Goal: Use online tool/utility: Utilize a website feature to perform a specific function

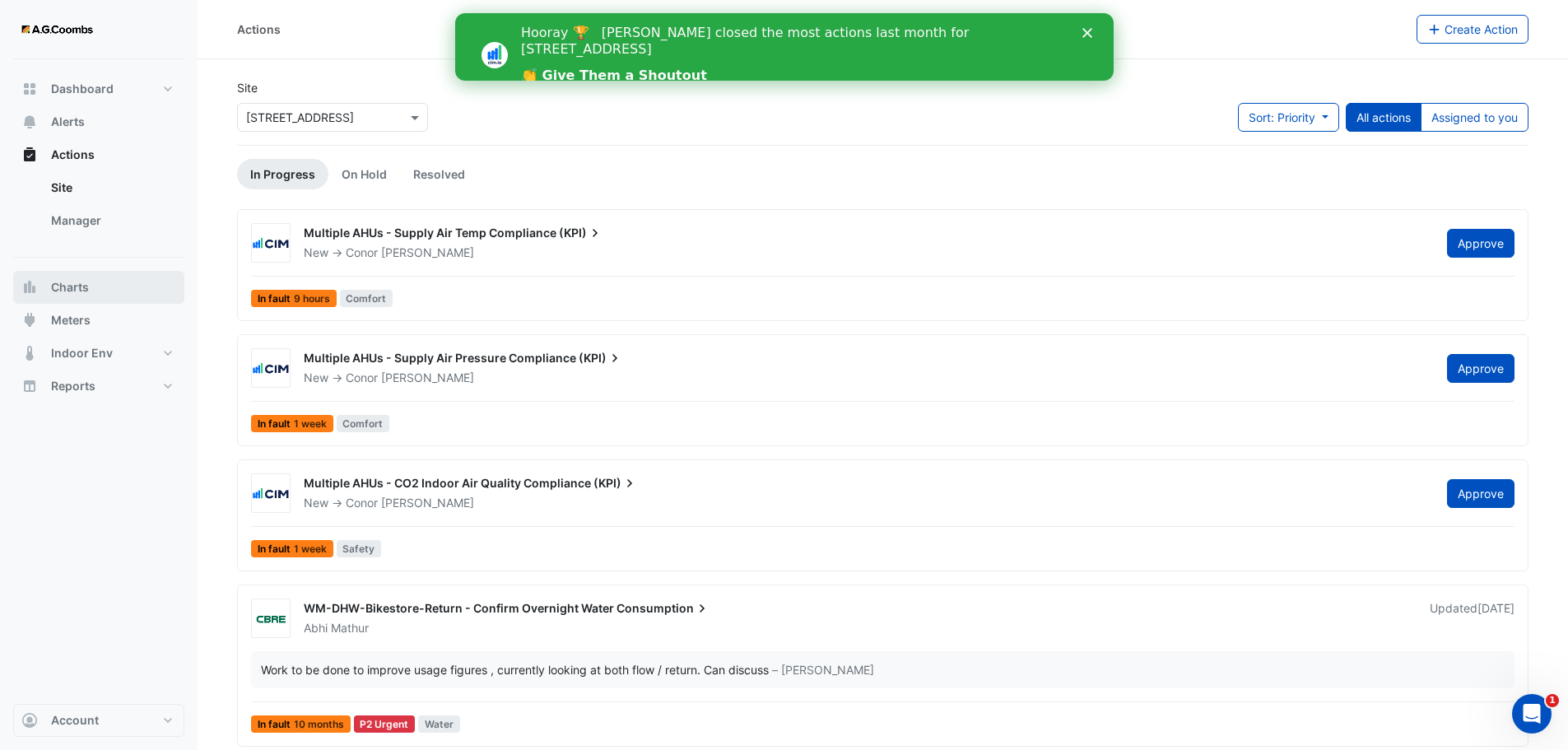
click at [72, 284] on span "Charts" at bounding box center [70, 287] width 38 height 17
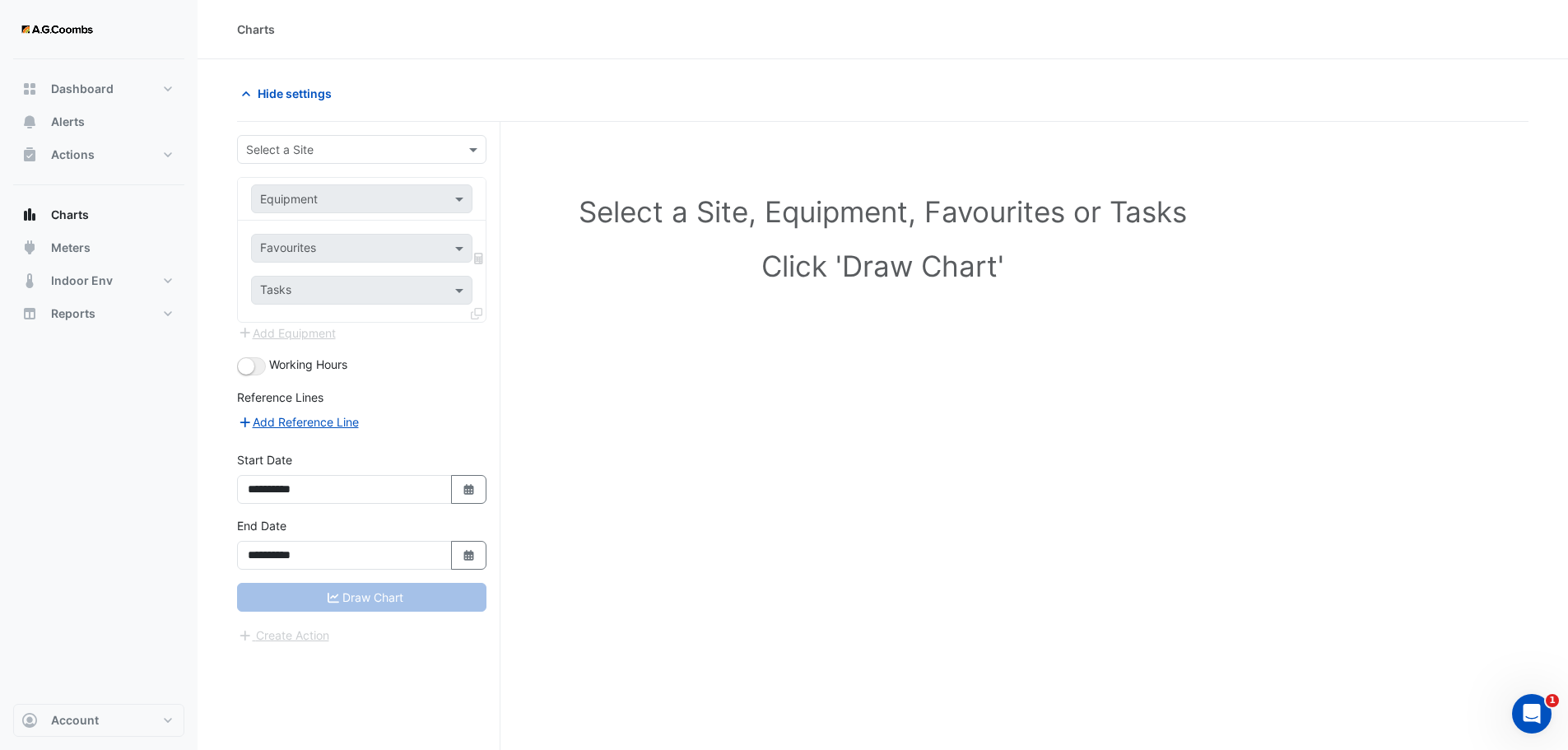
click at [366, 146] on input "text" at bounding box center [346, 150] width 198 height 17
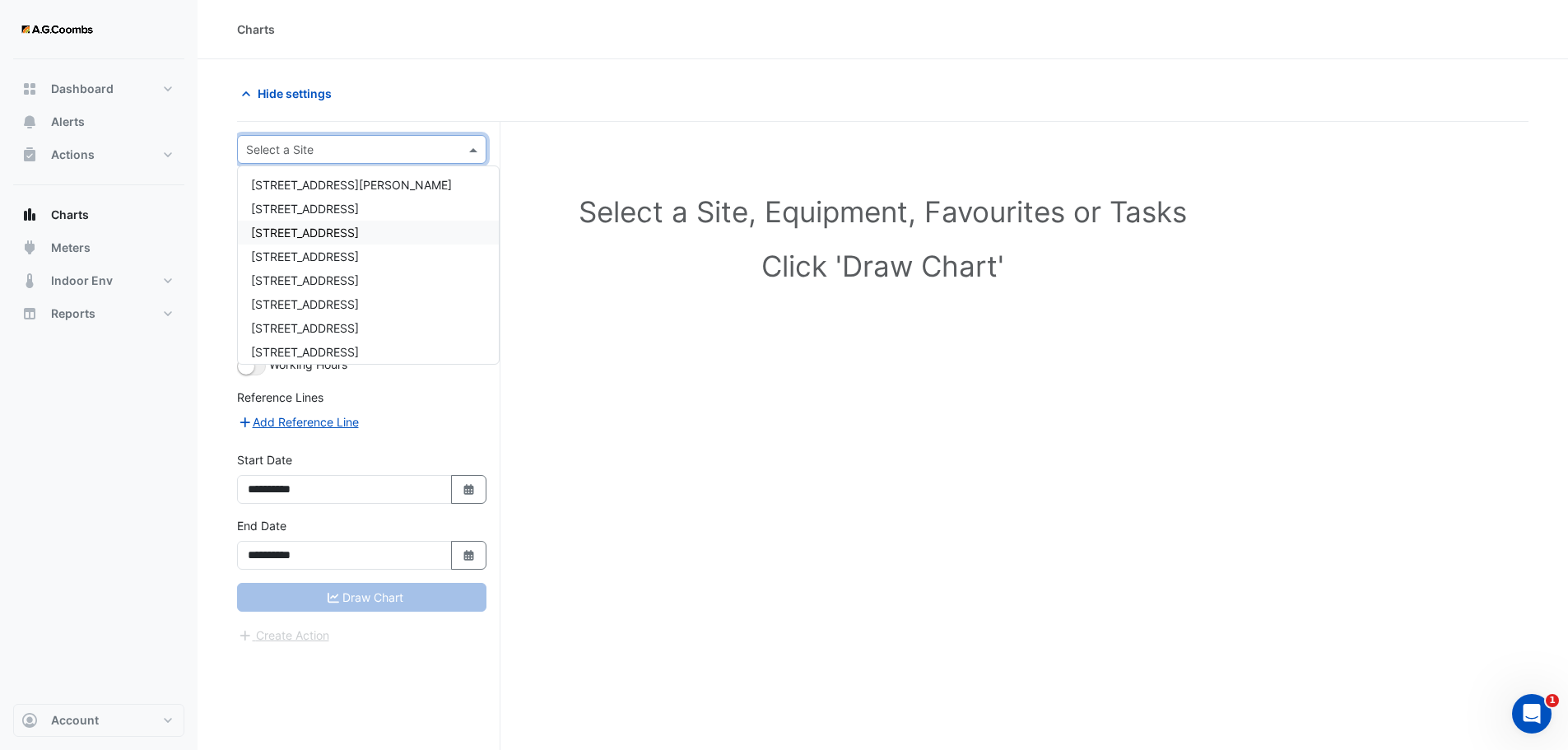
click at [297, 232] on span "[STREET_ADDRESS]" at bounding box center [305, 232] width 108 height 14
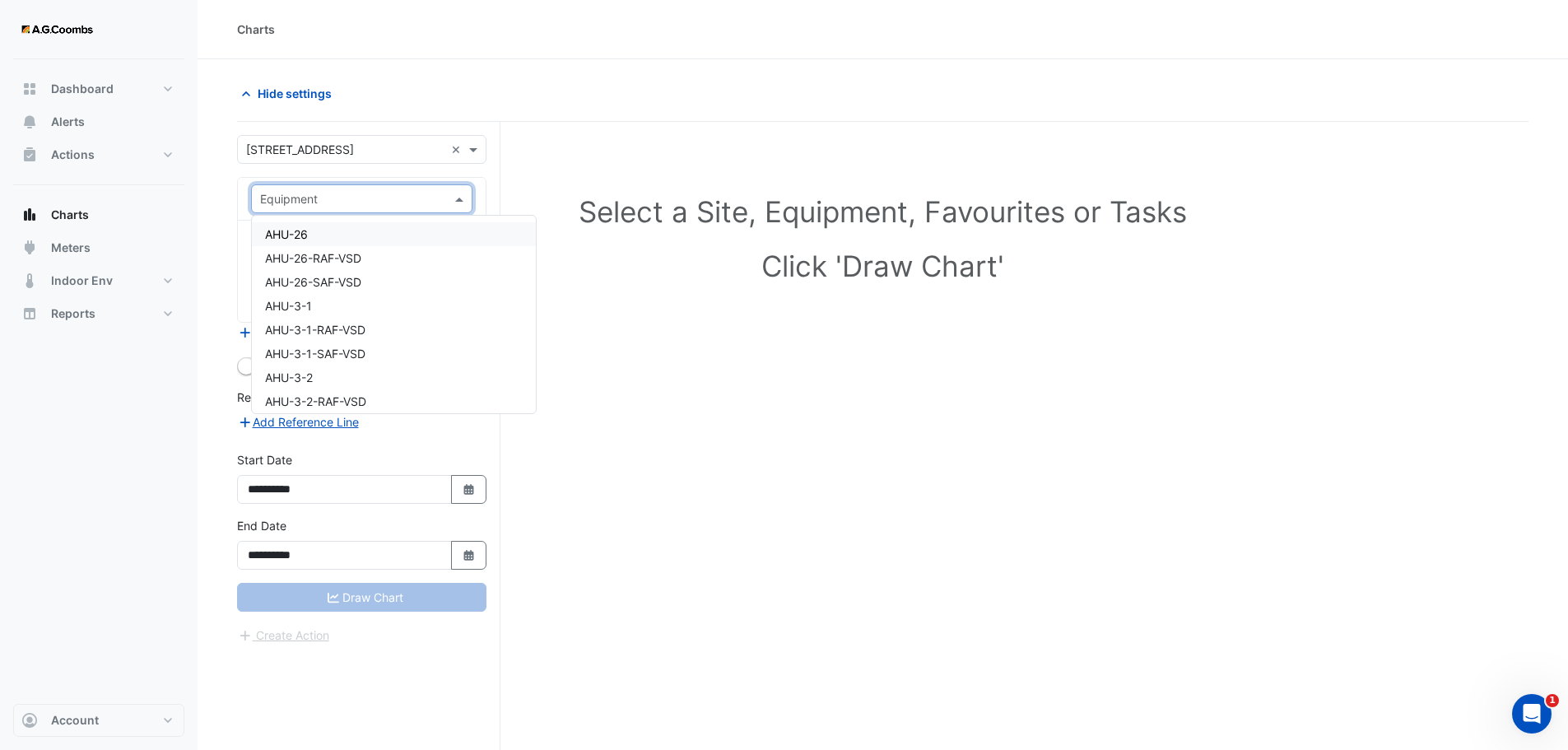
click at [454, 196] on span at bounding box center [461, 198] width 21 height 17
click at [342, 266] on span "VAV-7-N1-[OLD]" at bounding box center [309, 267] width 88 height 14
click at [458, 244] on span at bounding box center [461, 248] width 21 height 17
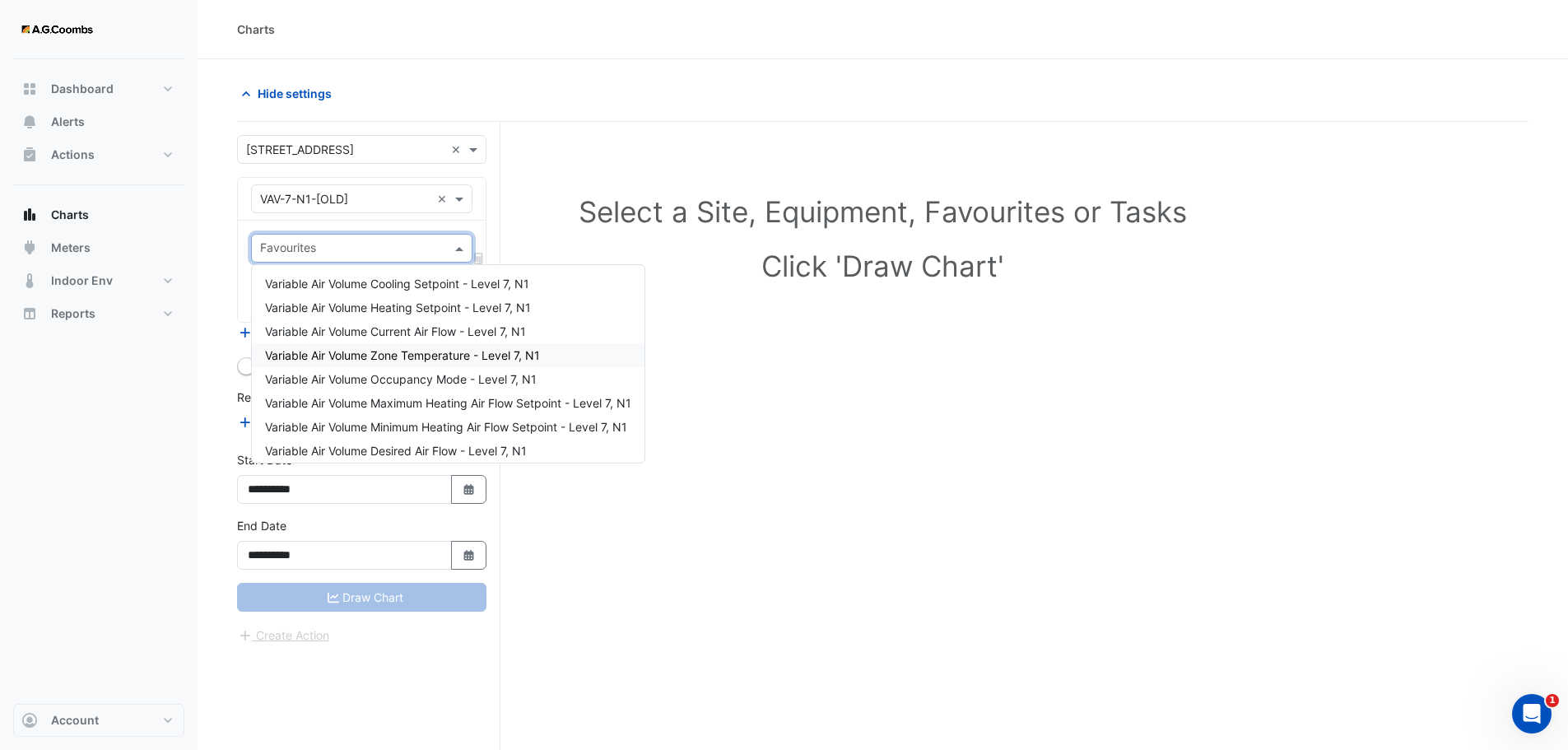
click at [501, 349] on span "Variable Air Volume Zone Temperature - Level 7, N1" at bounding box center [403, 355] width 275 height 14
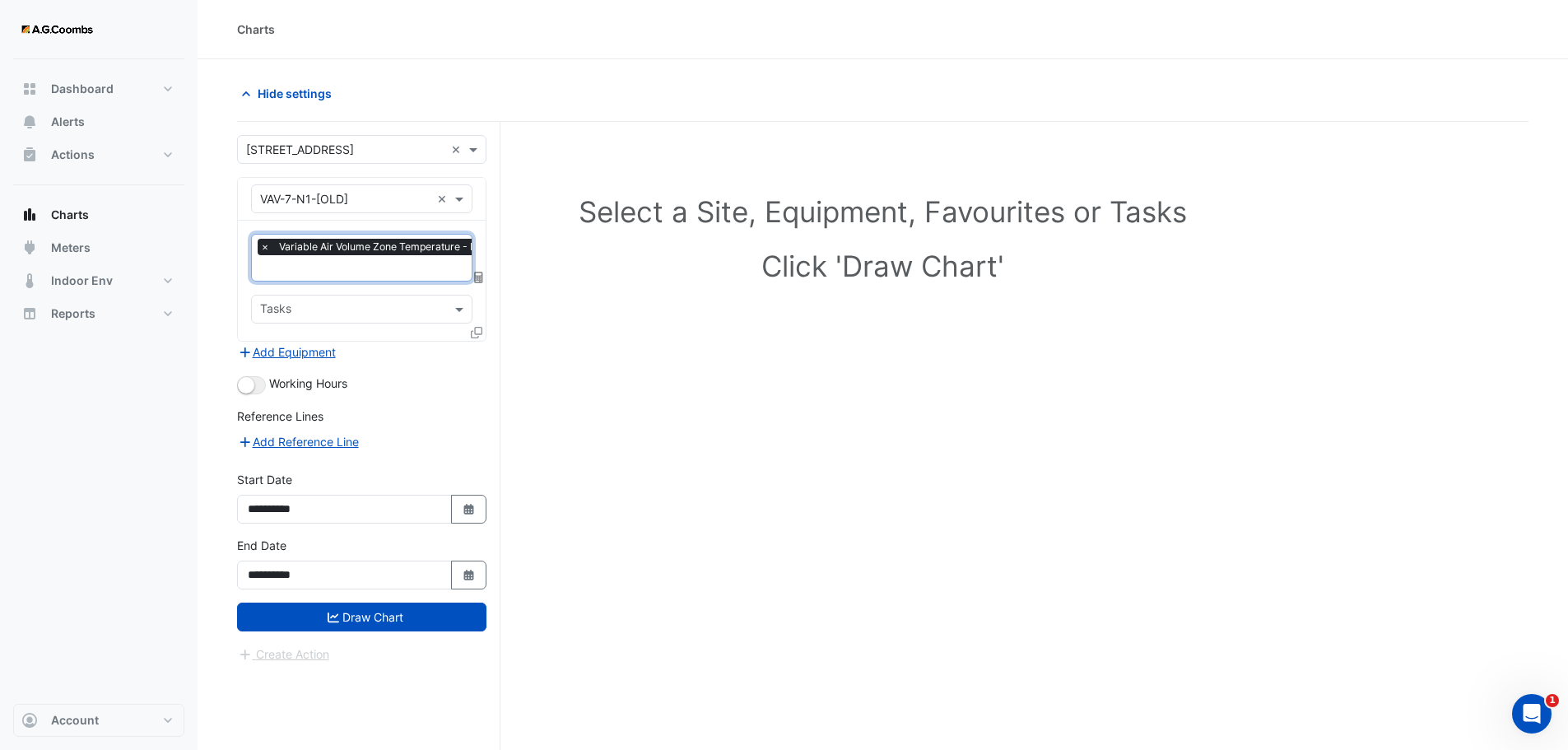
click at [479, 272] on icon at bounding box center [478, 278] width 9 height 12
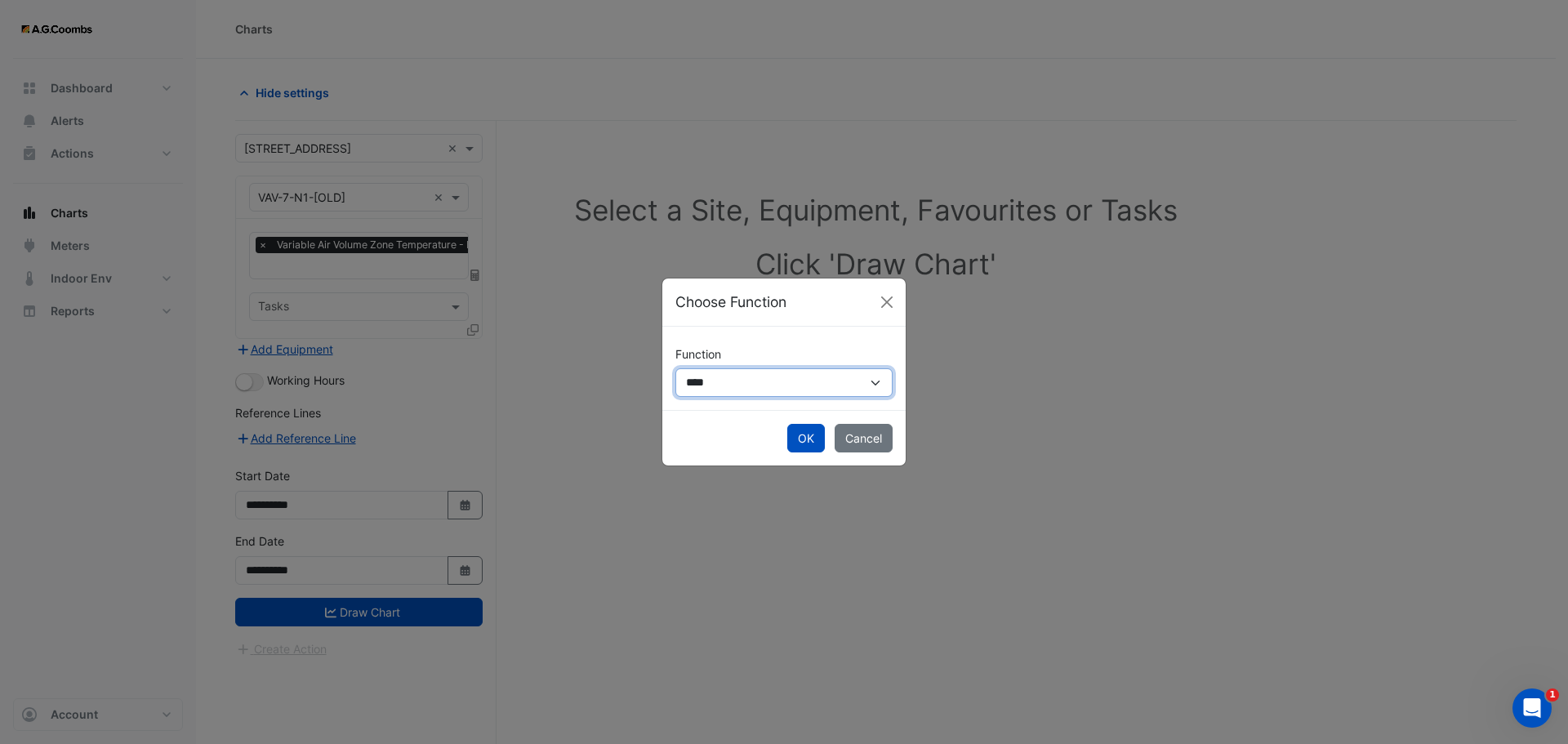
click at [796, 384] on select "**********" at bounding box center [784, 382] width 217 height 29
click at [768, 346] on div "**********" at bounding box center [784, 368] width 217 height 57
click at [522, 311] on ngb-modal-window "**********" at bounding box center [784, 372] width 1568 height 744
click at [815, 442] on button "OK" at bounding box center [807, 438] width 38 height 29
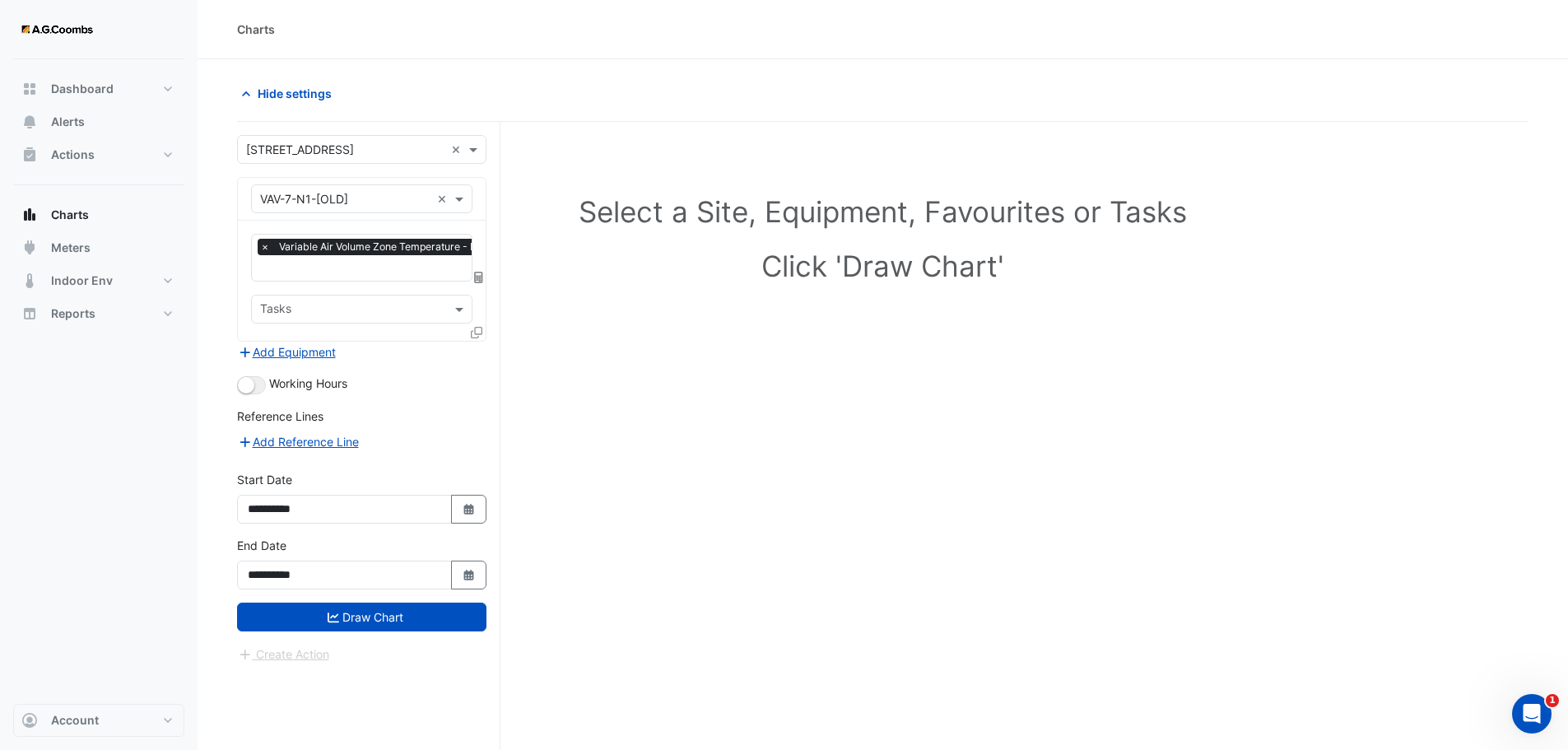
click at [477, 330] on icon at bounding box center [476, 332] width 12 height 12
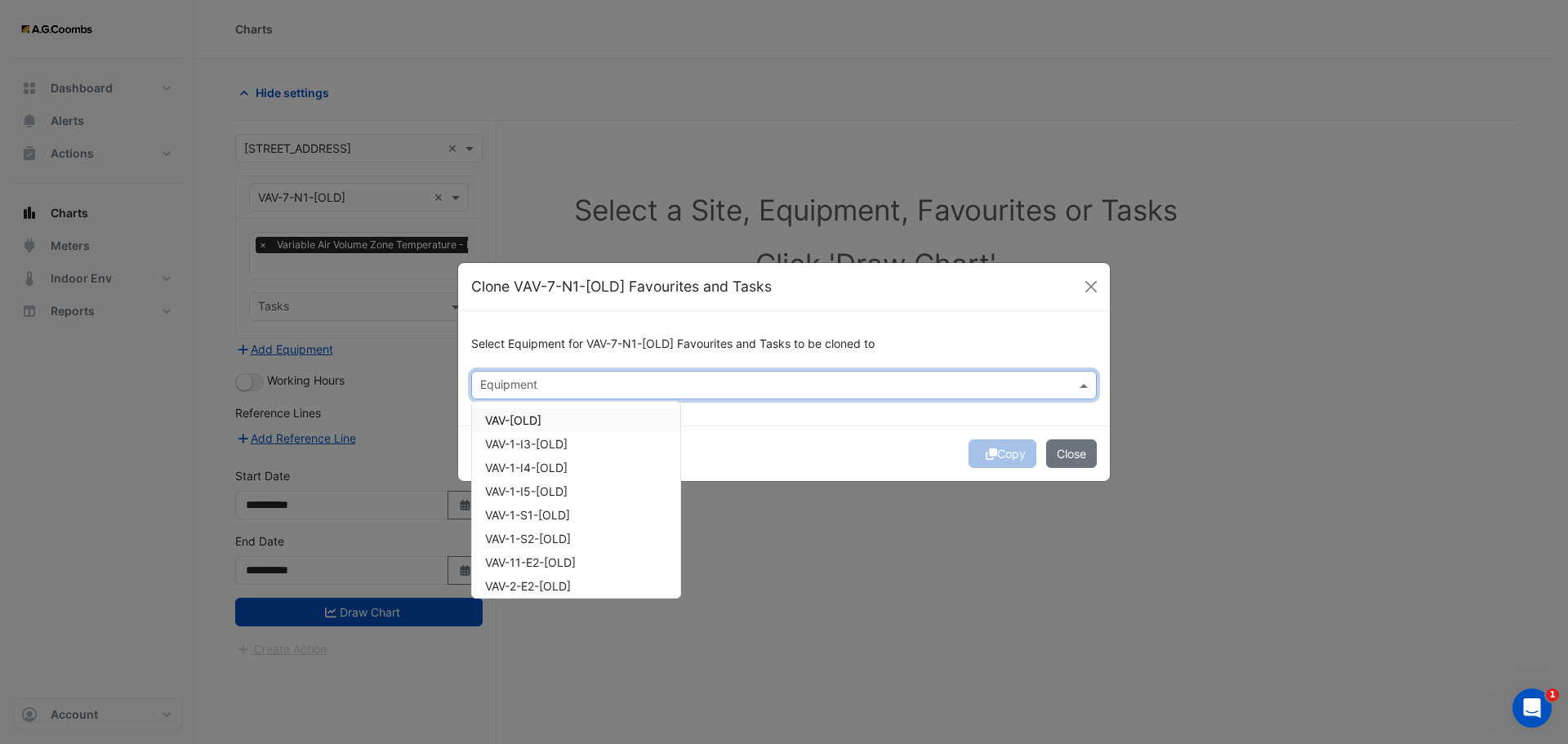
click at [655, 379] on input "text" at bounding box center [775, 386] width 589 height 17
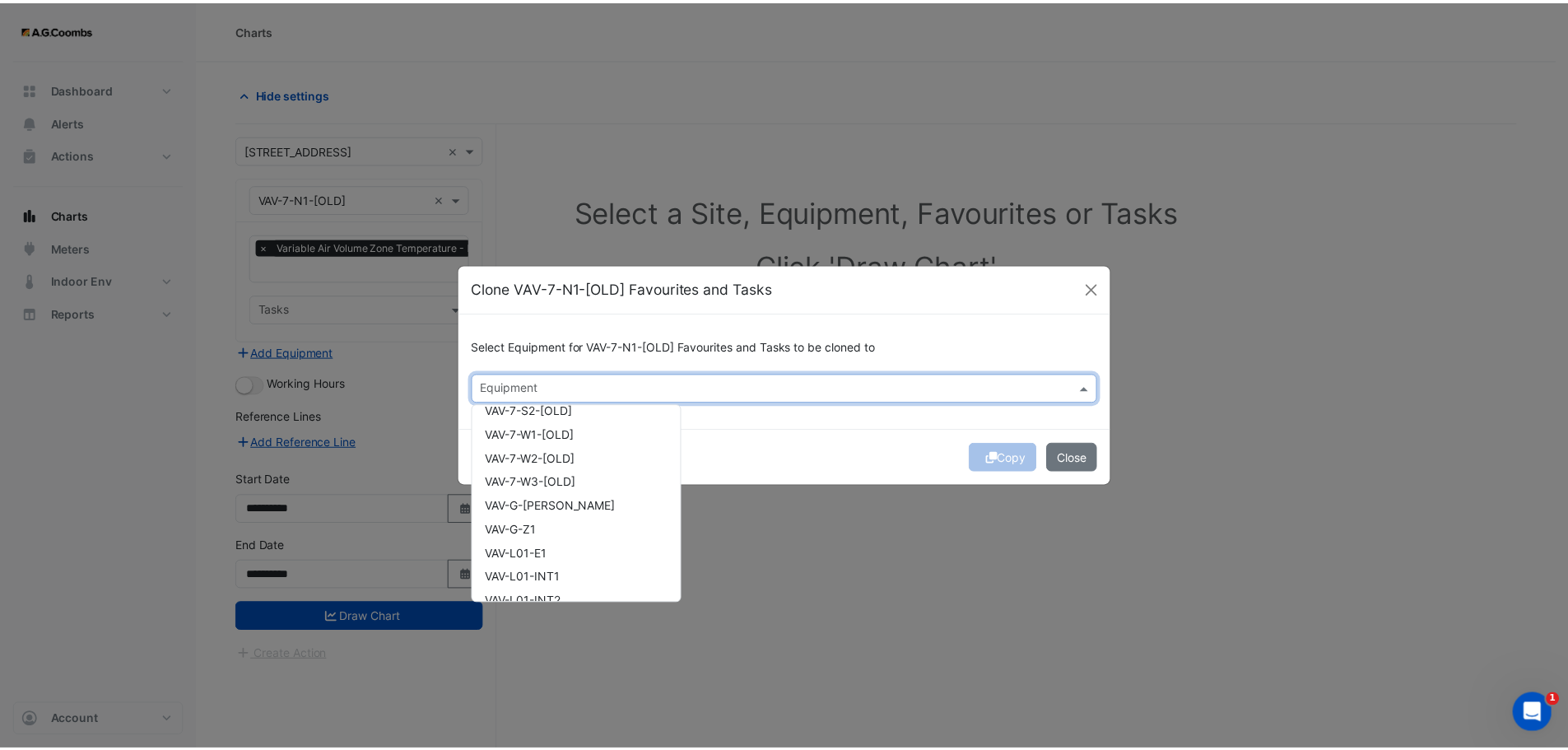
scroll to position [2058, 0]
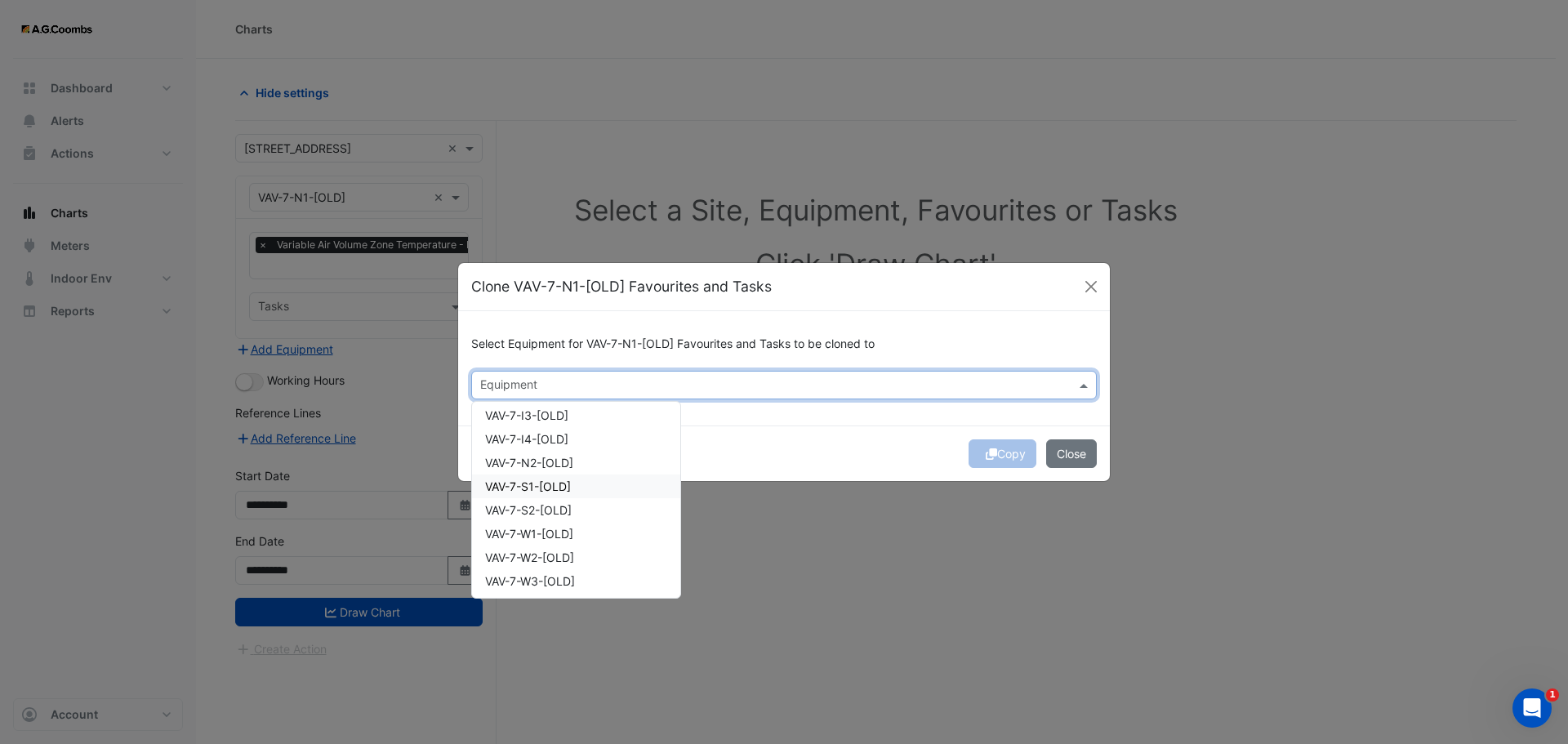
click at [546, 486] on span "VAV-7-S1-[OLD]" at bounding box center [528, 486] width 86 height 14
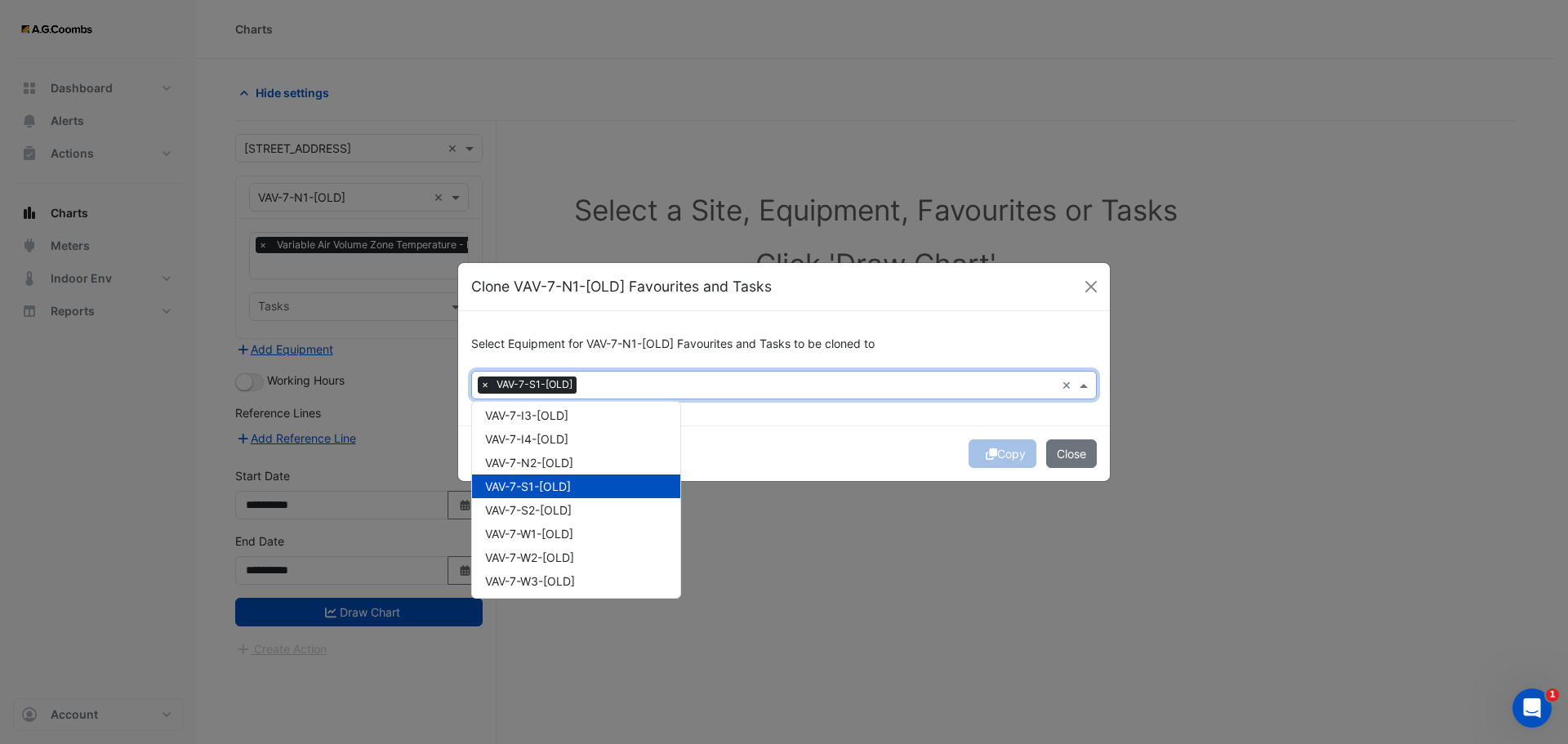
click at [757, 461] on div "Copy Close" at bounding box center [784, 454] width 651 height 56
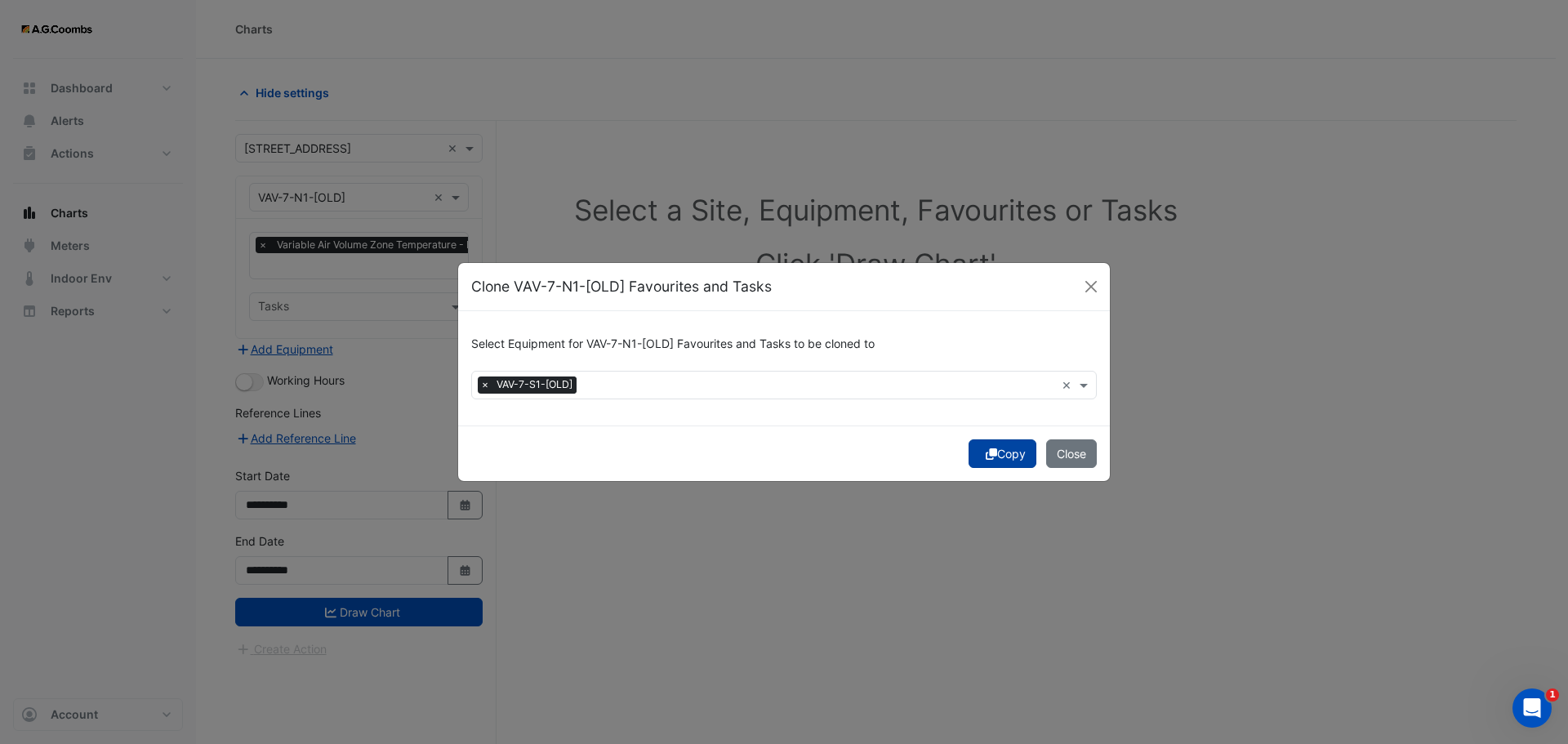
click at [1013, 459] on button "Copy" at bounding box center [1003, 454] width 68 height 29
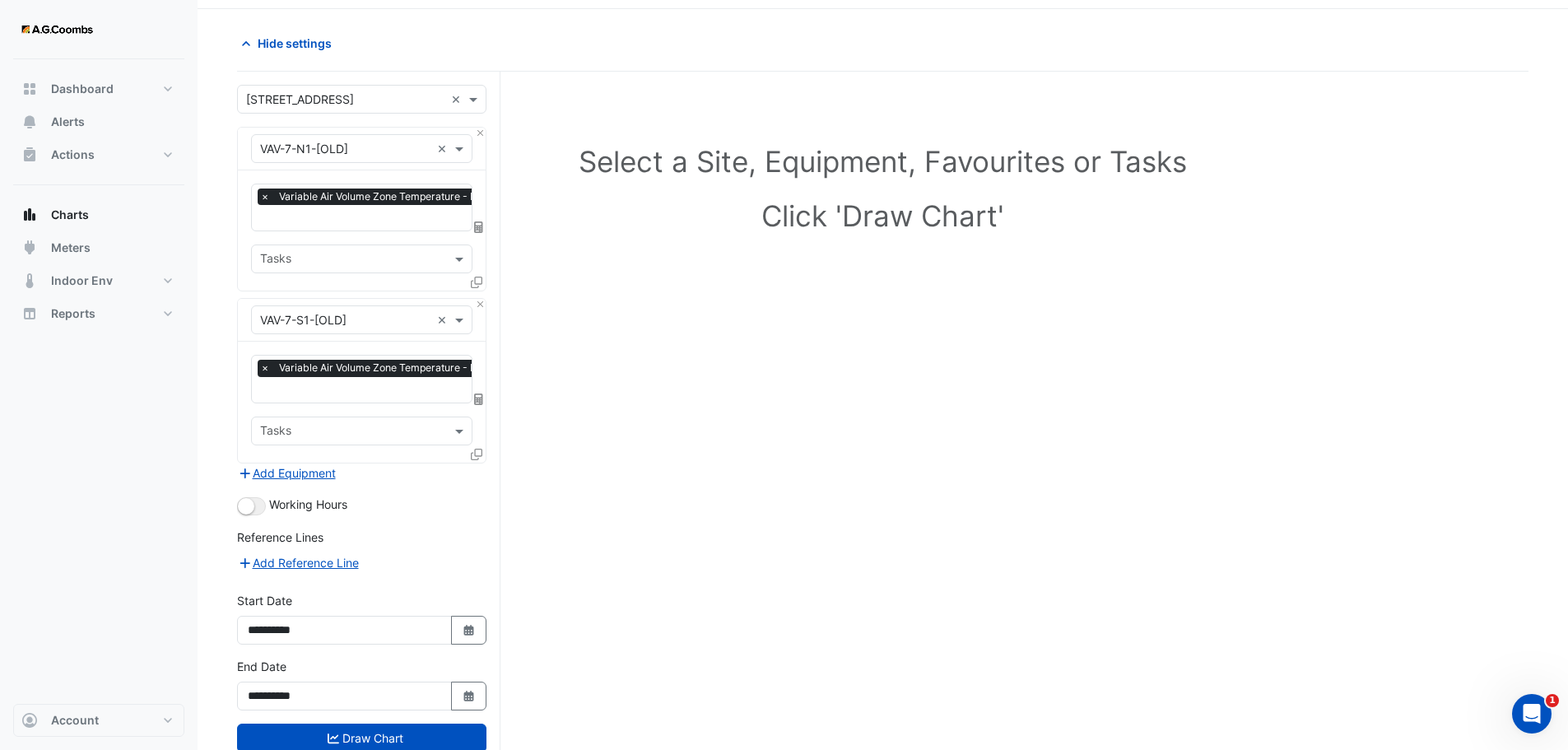
scroll to position [95, 0]
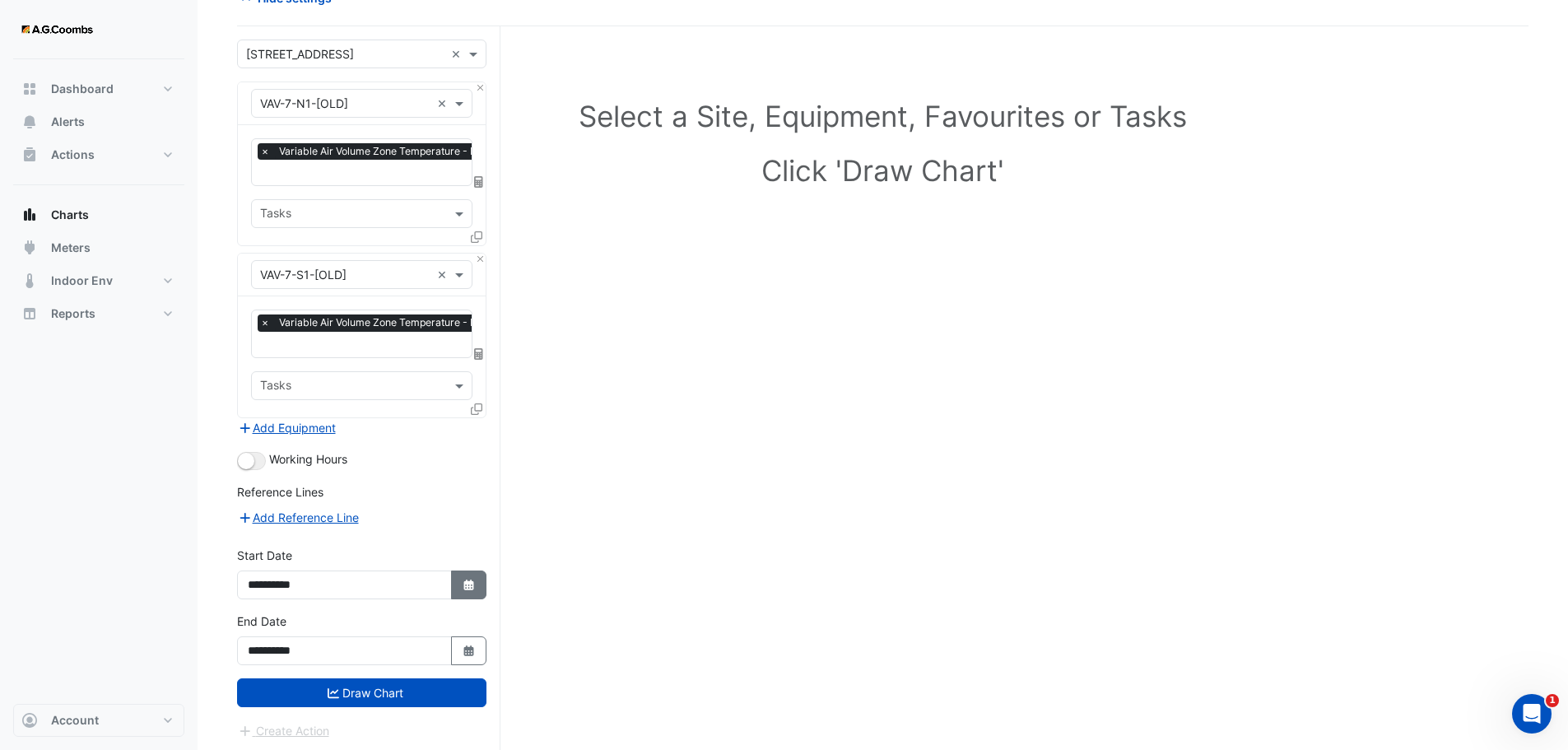
click at [467, 584] on icon "button" at bounding box center [468, 585] width 10 height 11
select select "*"
select select "****"
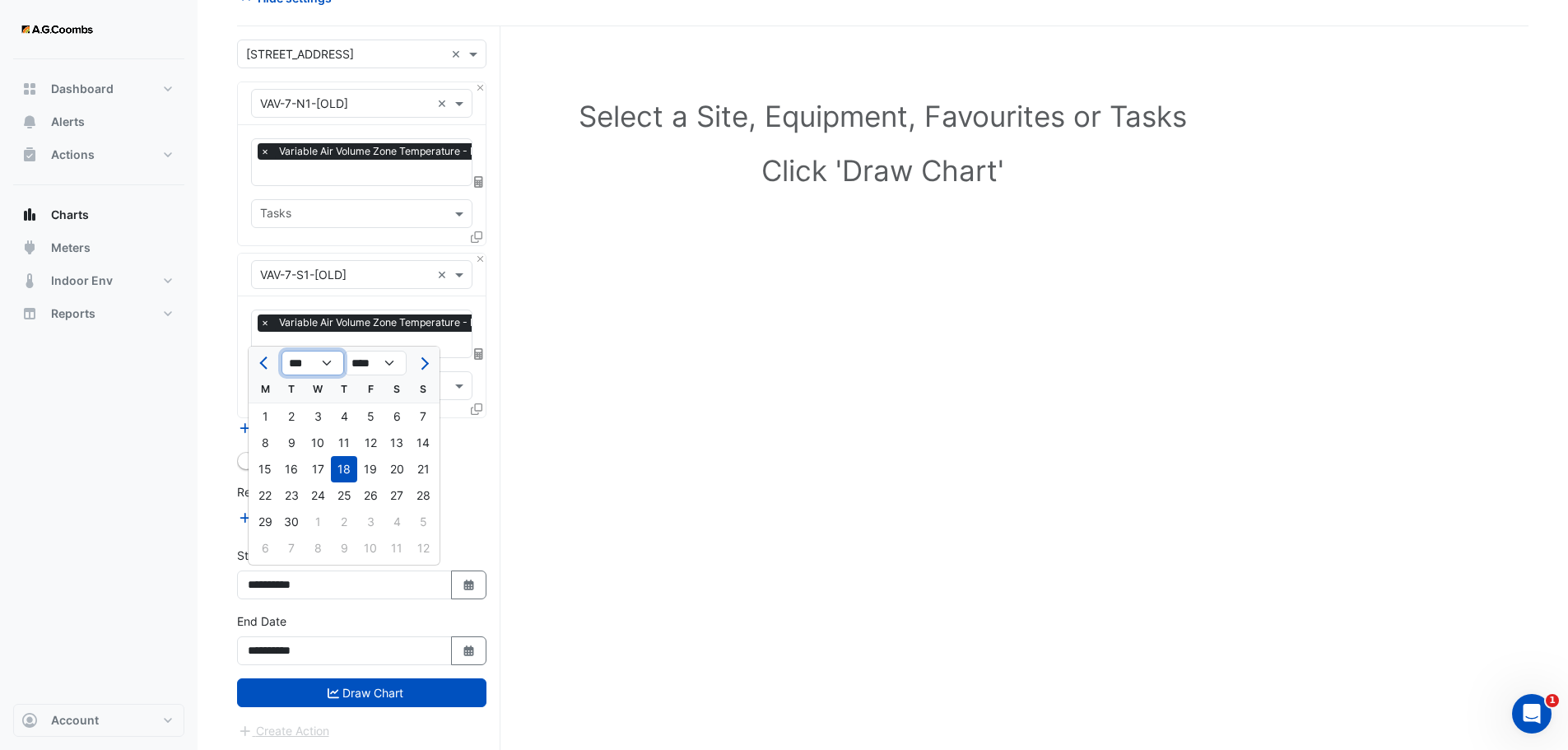
click at [336, 362] on select "*** *** *** *** *** *** *** *** *** ***" at bounding box center [313, 363] width 63 height 25
select select "*"
click at [281, 351] on select "*** *** *** *** *** *** *** *** *** ***" at bounding box center [313, 363] width 63 height 25
click at [385, 360] on select "**** **** **** **** **** **** **** **** **** **** ****" at bounding box center [375, 363] width 63 height 25
select select "****"
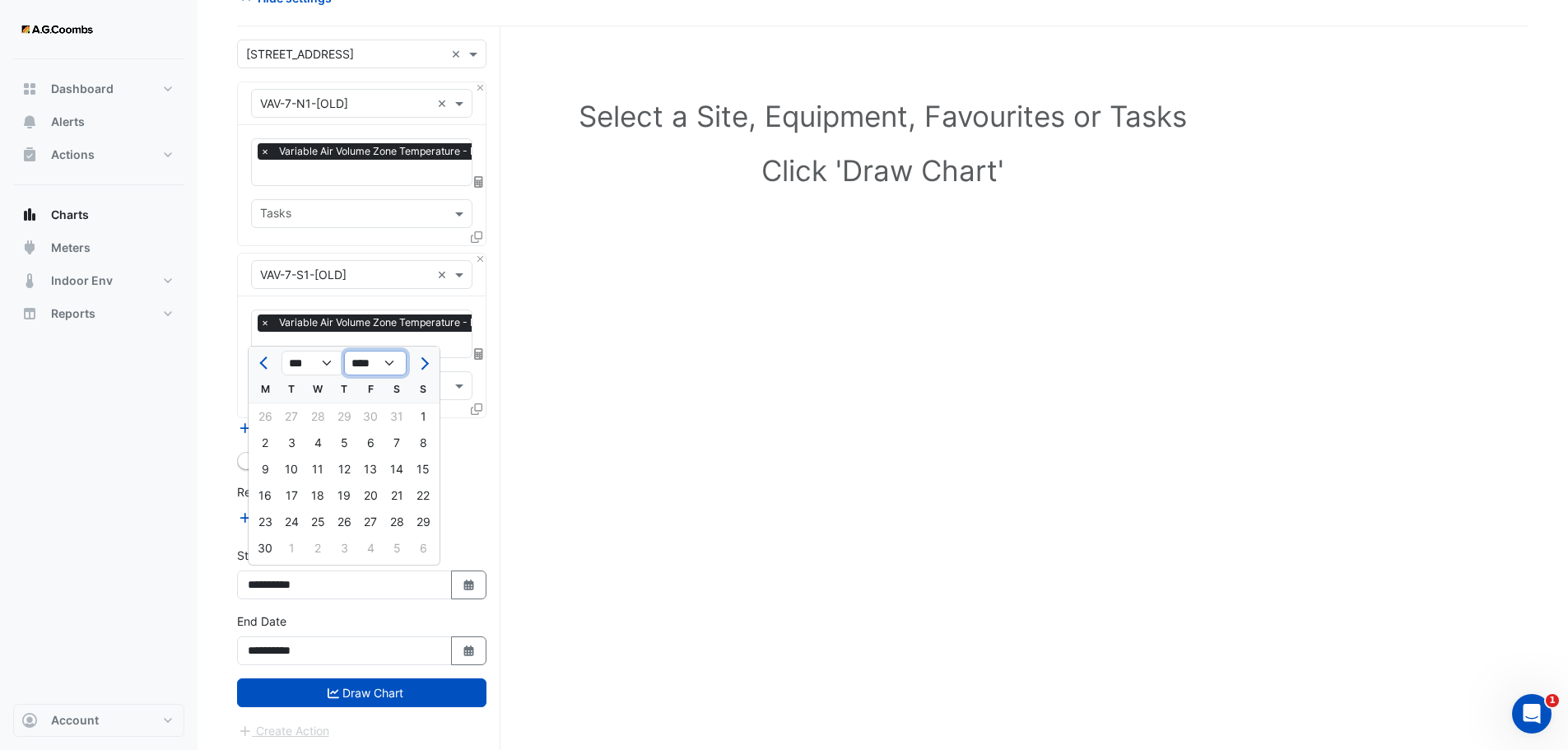
click at [344, 351] on select "**** **** **** **** **** **** **** **** **** **** ****" at bounding box center [375, 363] width 63 height 25
click at [406, 420] on div "1" at bounding box center [397, 417] width 26 height 26
type input "**********"
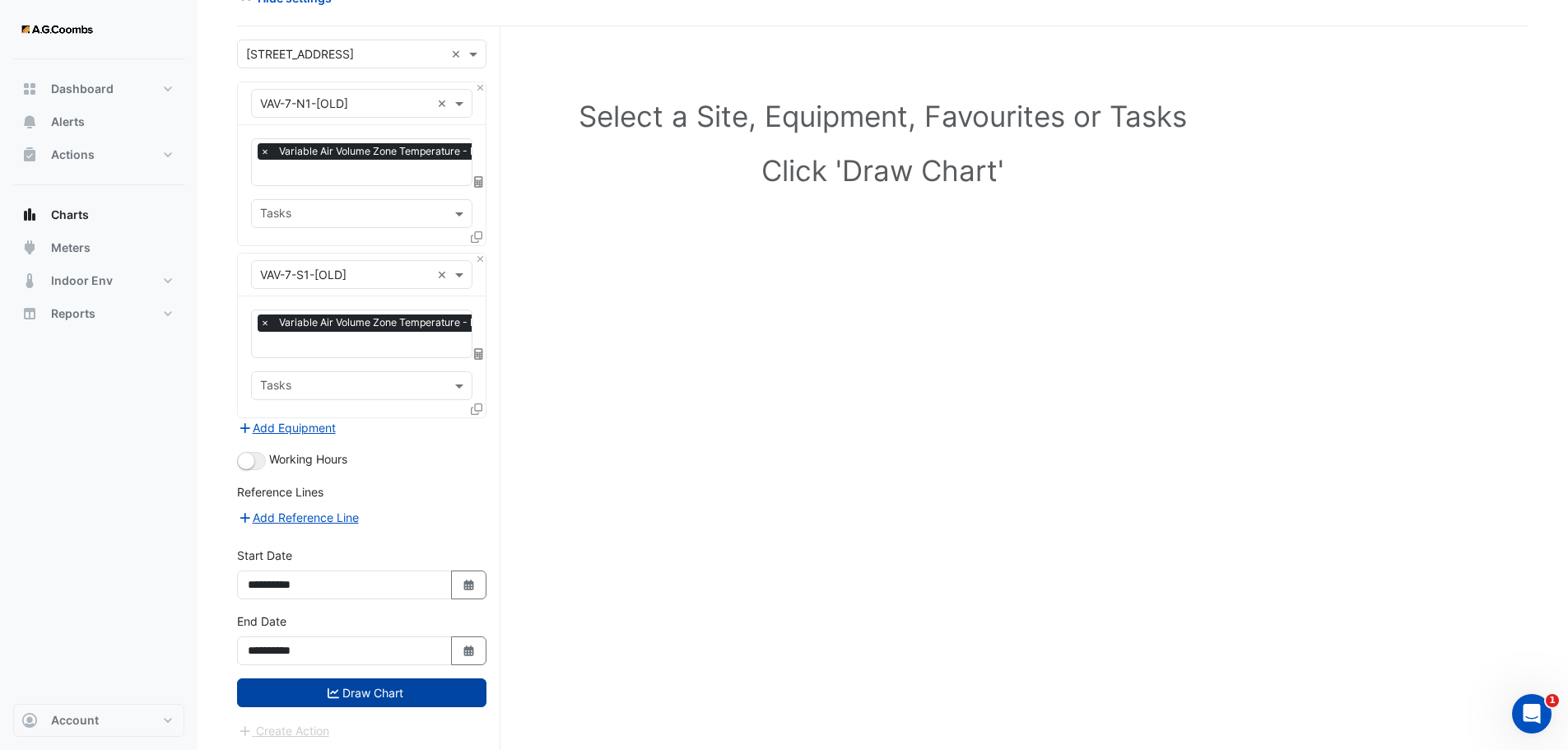
click at [362, 695] on button "Draw Chart" at bounding box center [362, 692] width 250 height 29
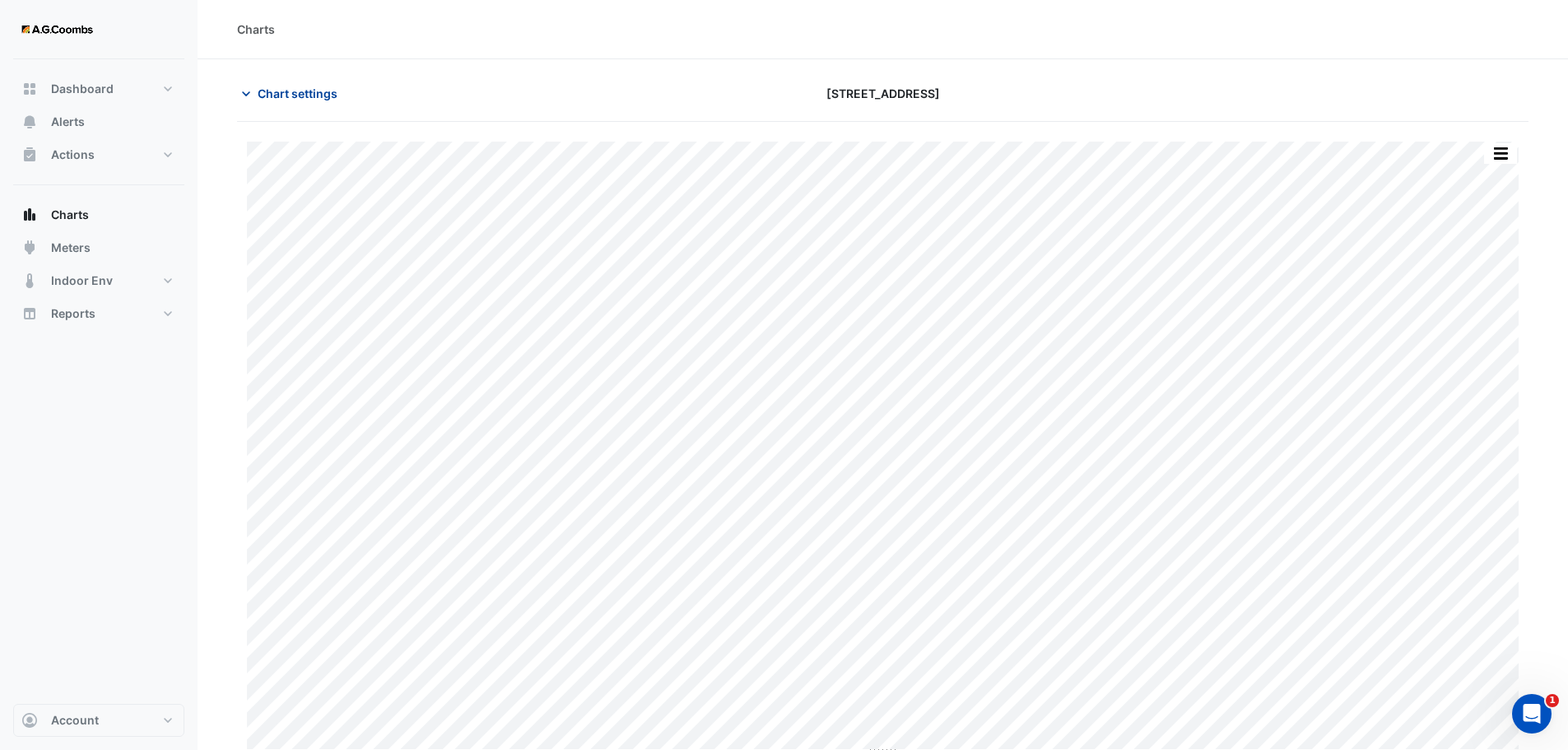
click at [308, 99] on span "Chart settings" at bounding box center [298, 93] width 80 height 17
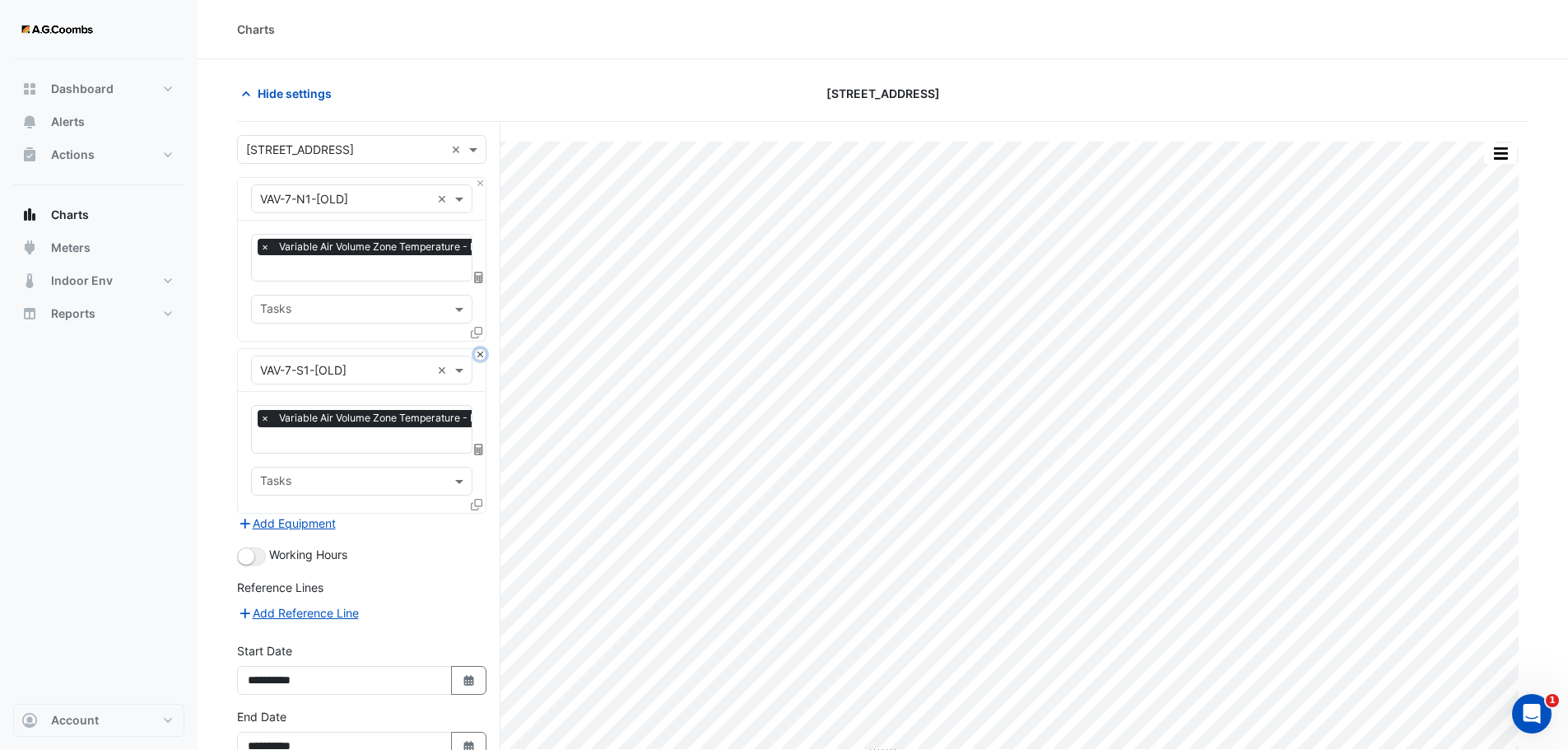
click at [480, 355] on button "Close" at bounding box center [480, 354] width 11 height 11
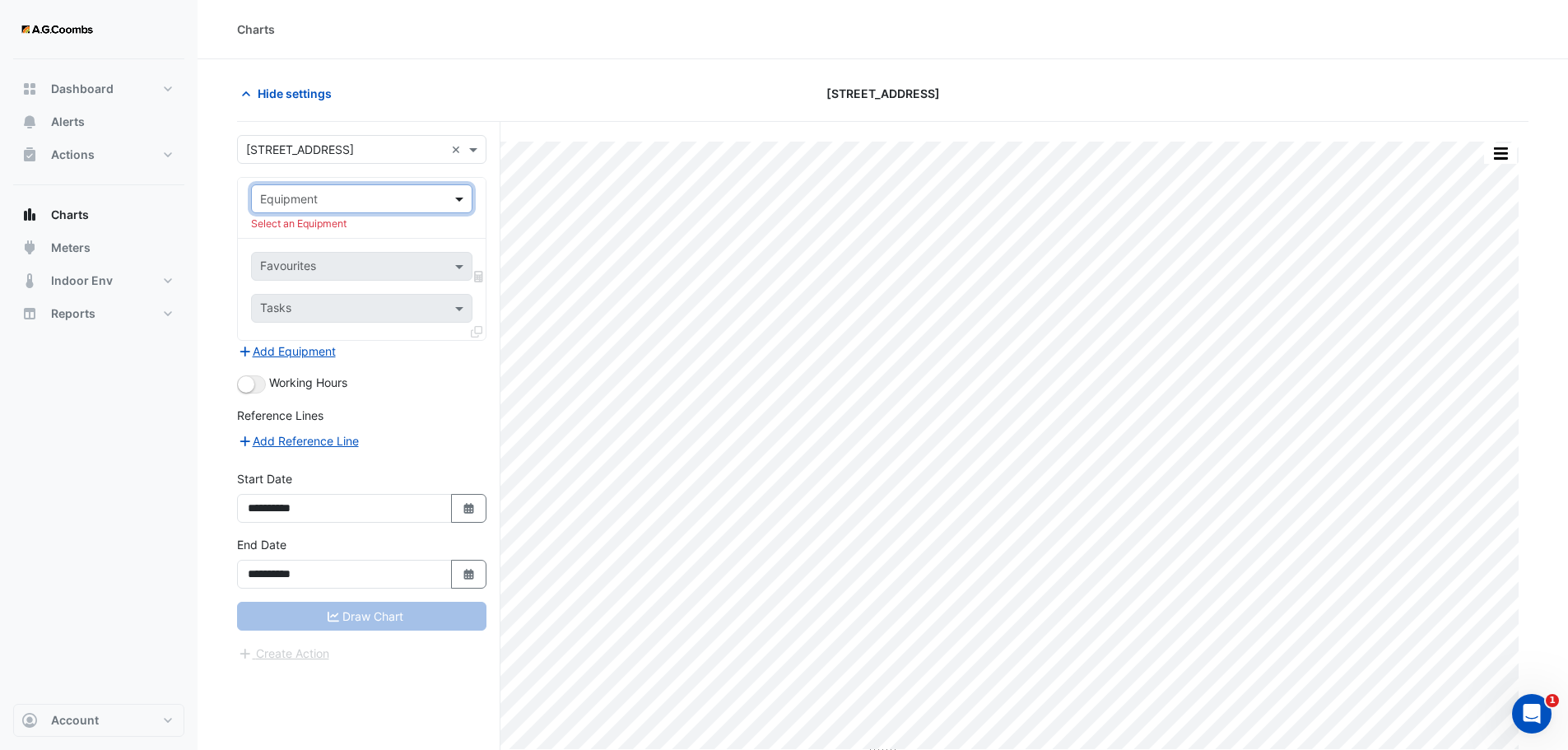
click at [460, 195] on span at bounding box center [461, 198] width 21 height 17
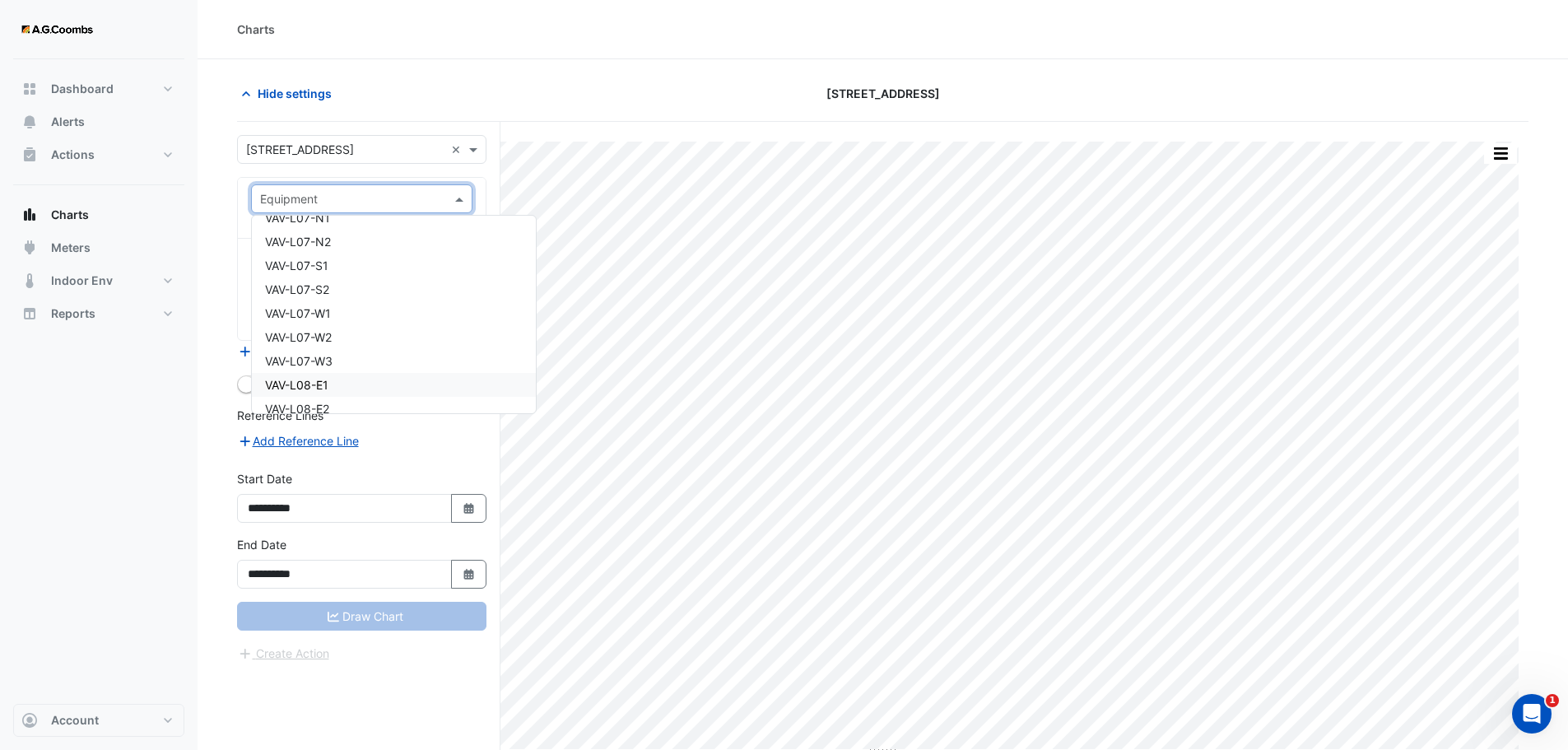
scroll to position [10708, 0]
click at [327, 314] on span "VAV-L07-S2" at bounding box center [298, 317] width 65 height 14
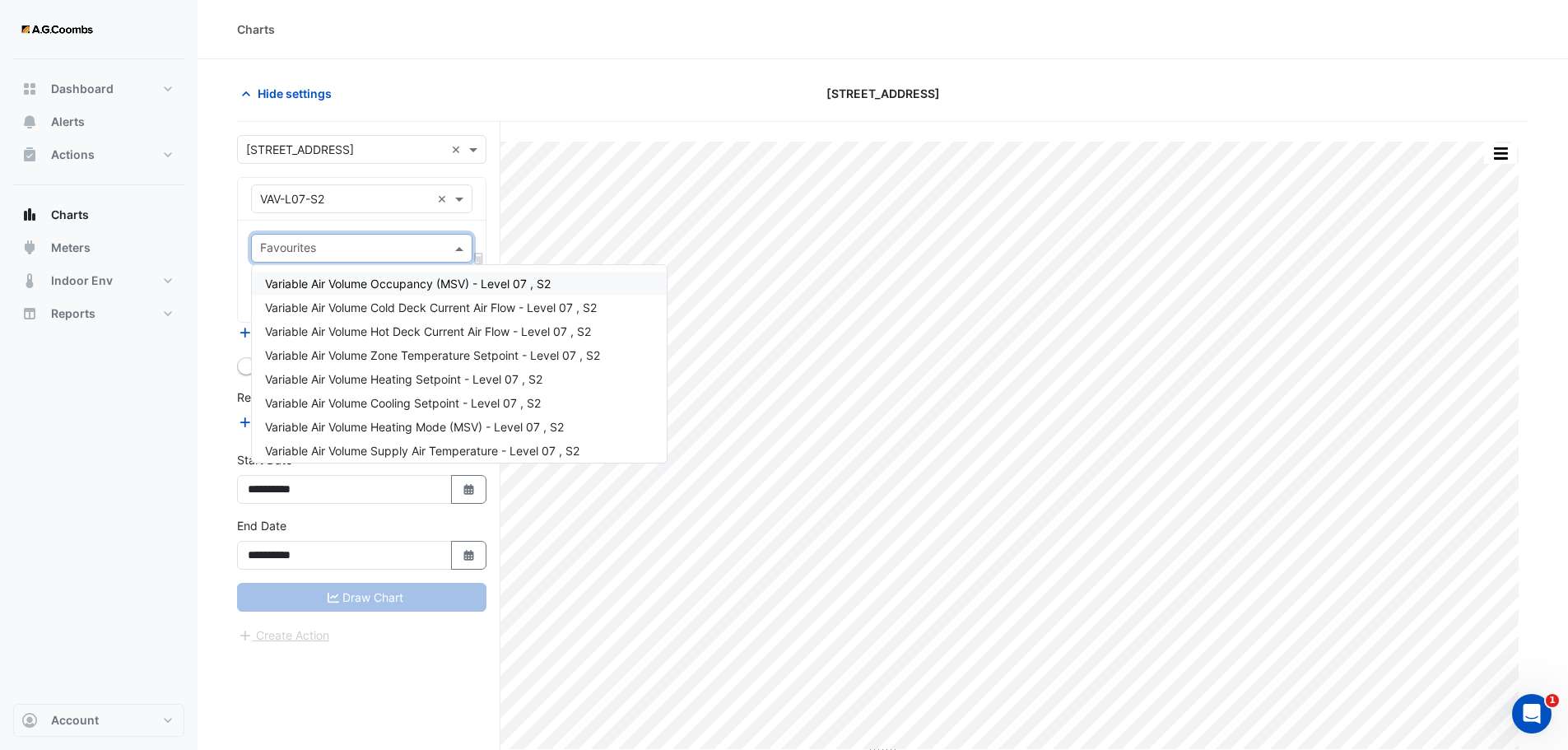
click at [464, 251] on span at bounding box center [461, 248] width 21 height 17
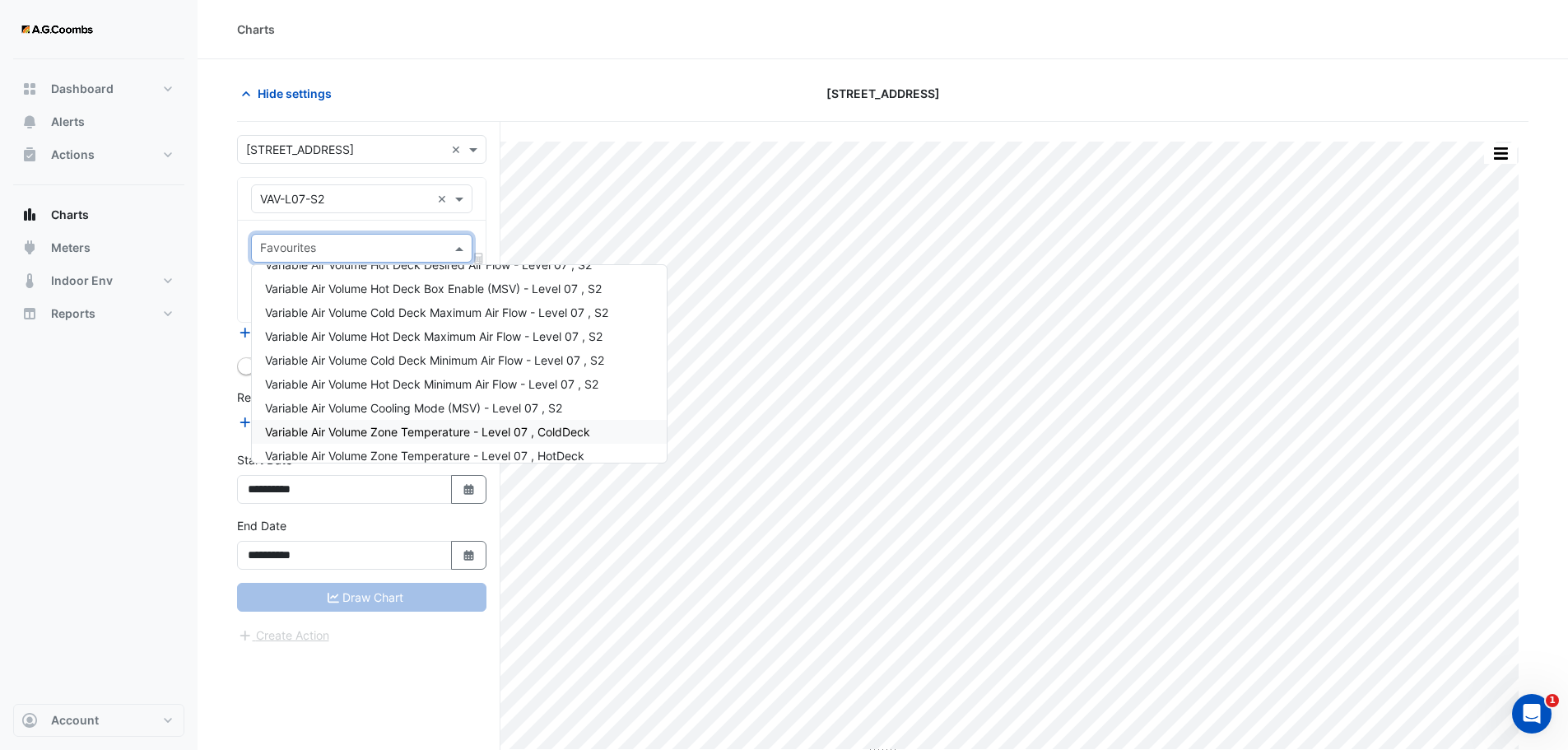
click at [541, 430] on span "Variable Air Volume Zone Temperature - Level 07 , ColdDeck" at bounding box center [428, 432] width 325 height 14
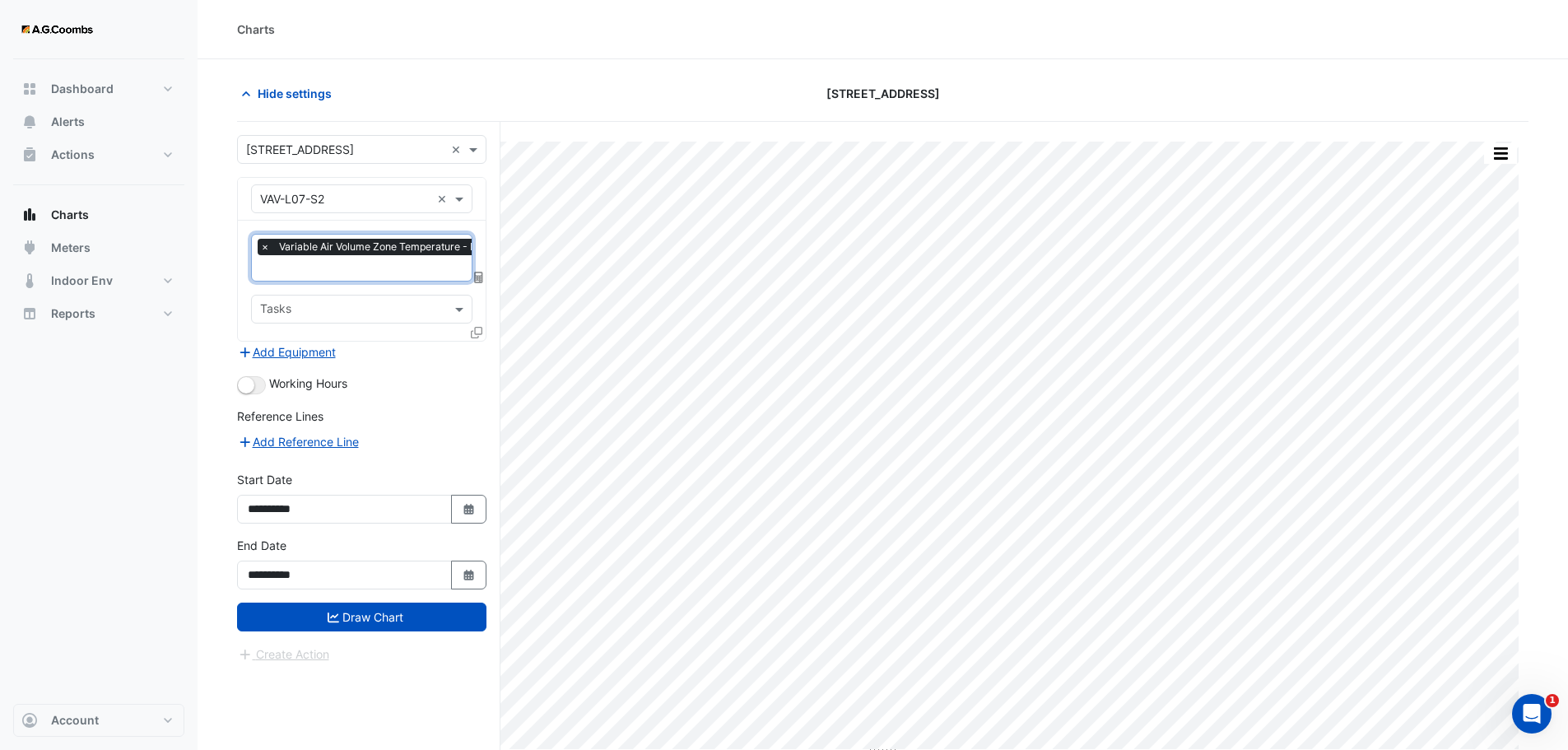
click at [459, 270] on input "text" at bounding box center [417, 270] width 313 height 17
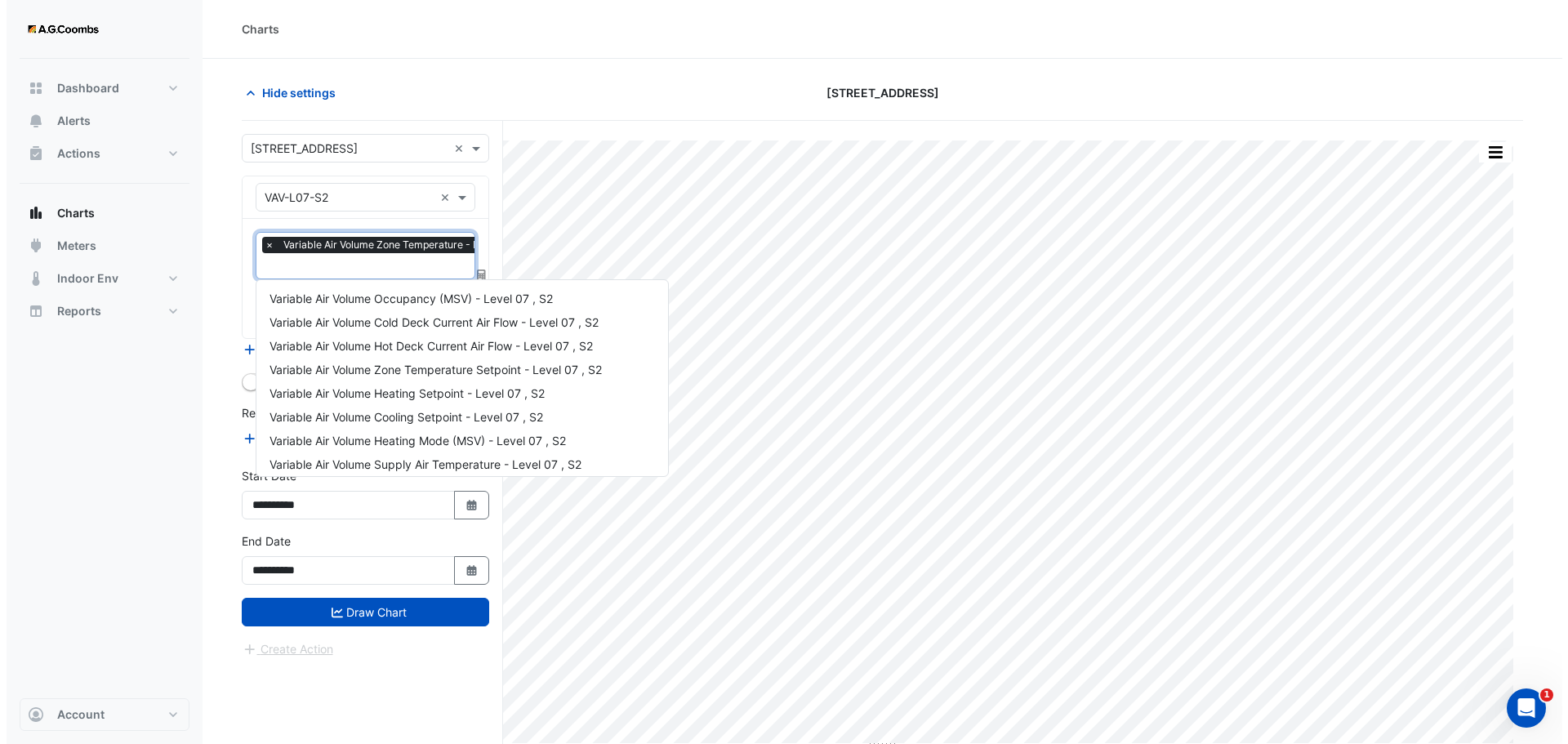
scroll to position [338, 0]
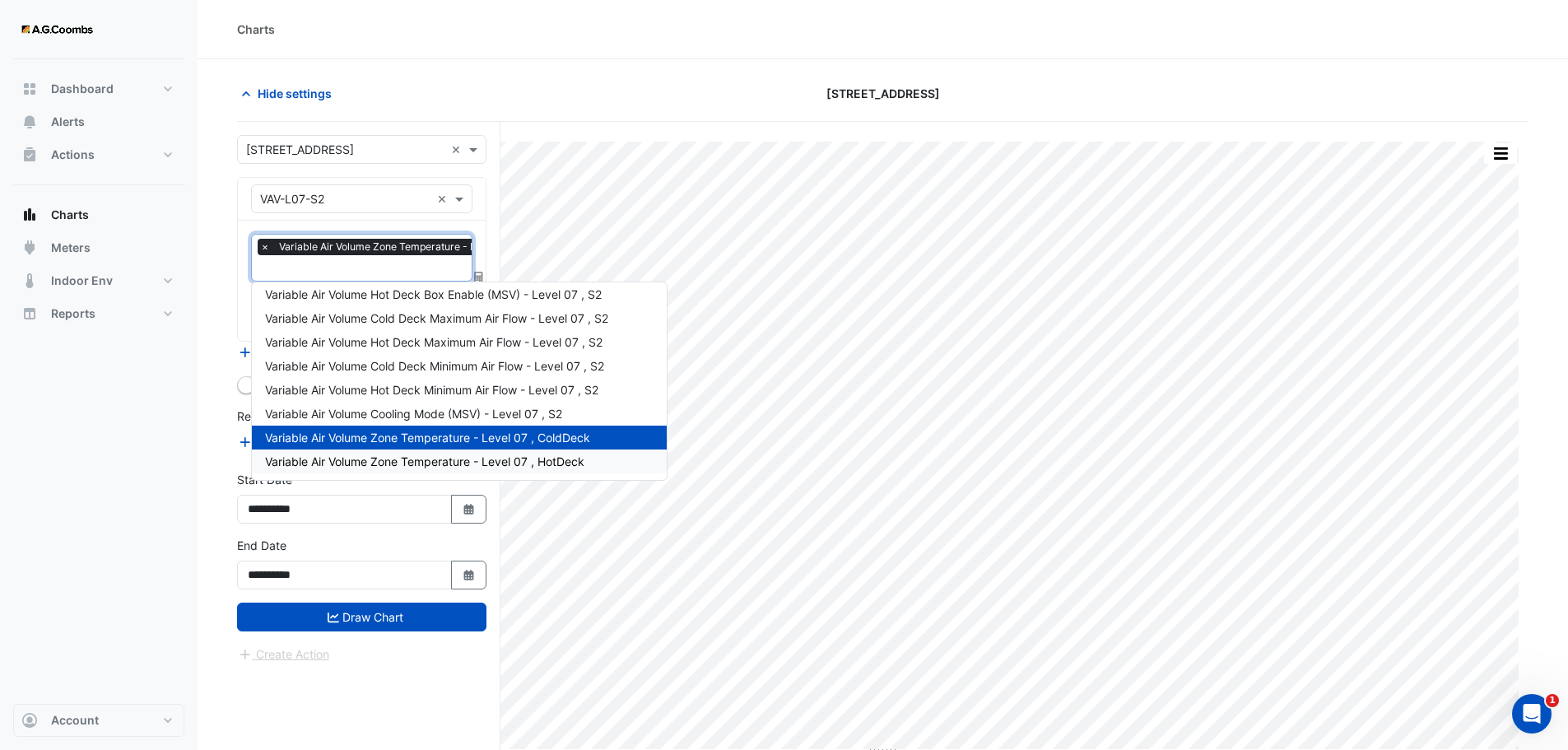
click at [519, 461] on span "Variable Air Volume Zone Temperature - Level 07 , HotDeck" at bounding box center [425, 461] width 319 height 14
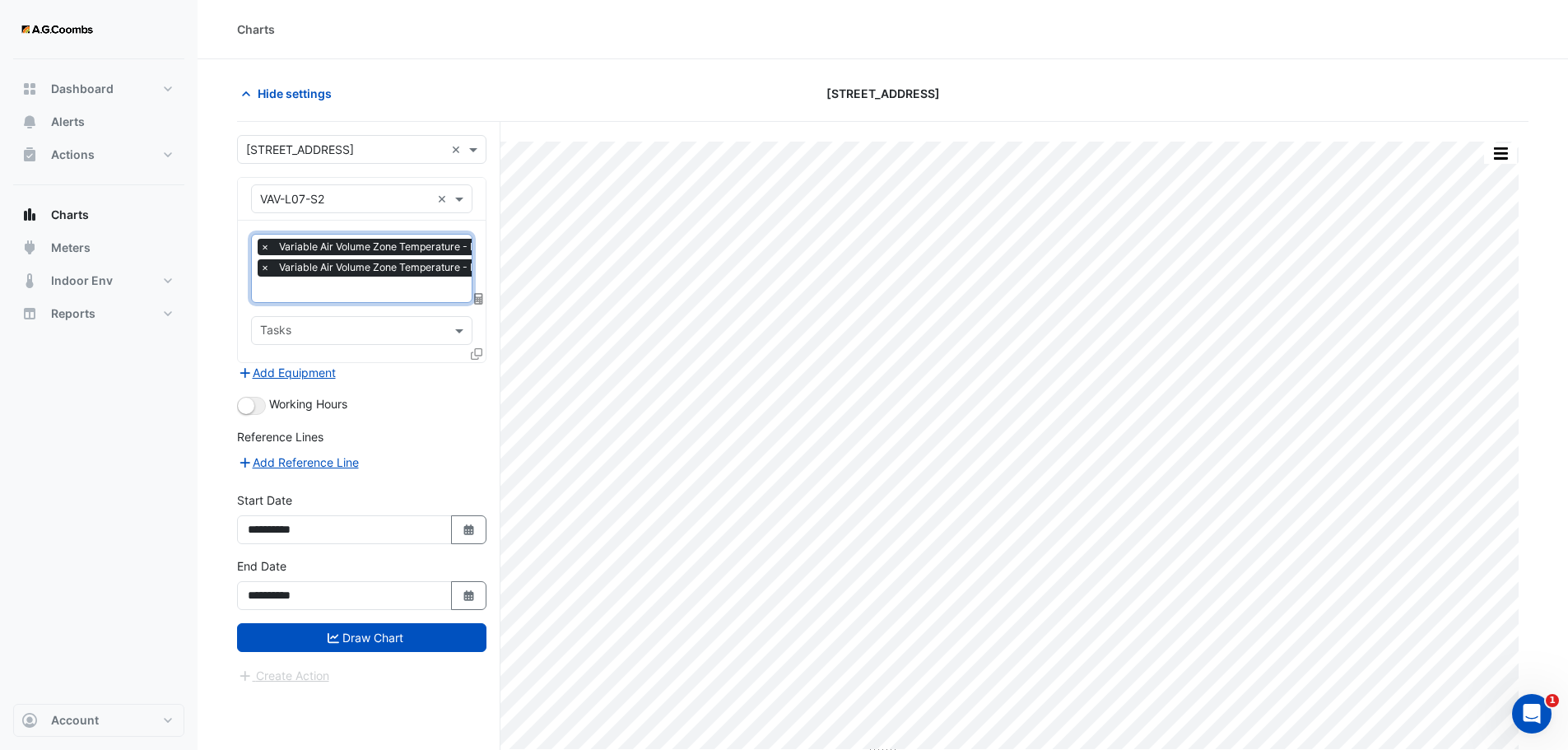
click at [476, 352] on icon at bounding box center [476, 354] width 12 height 12
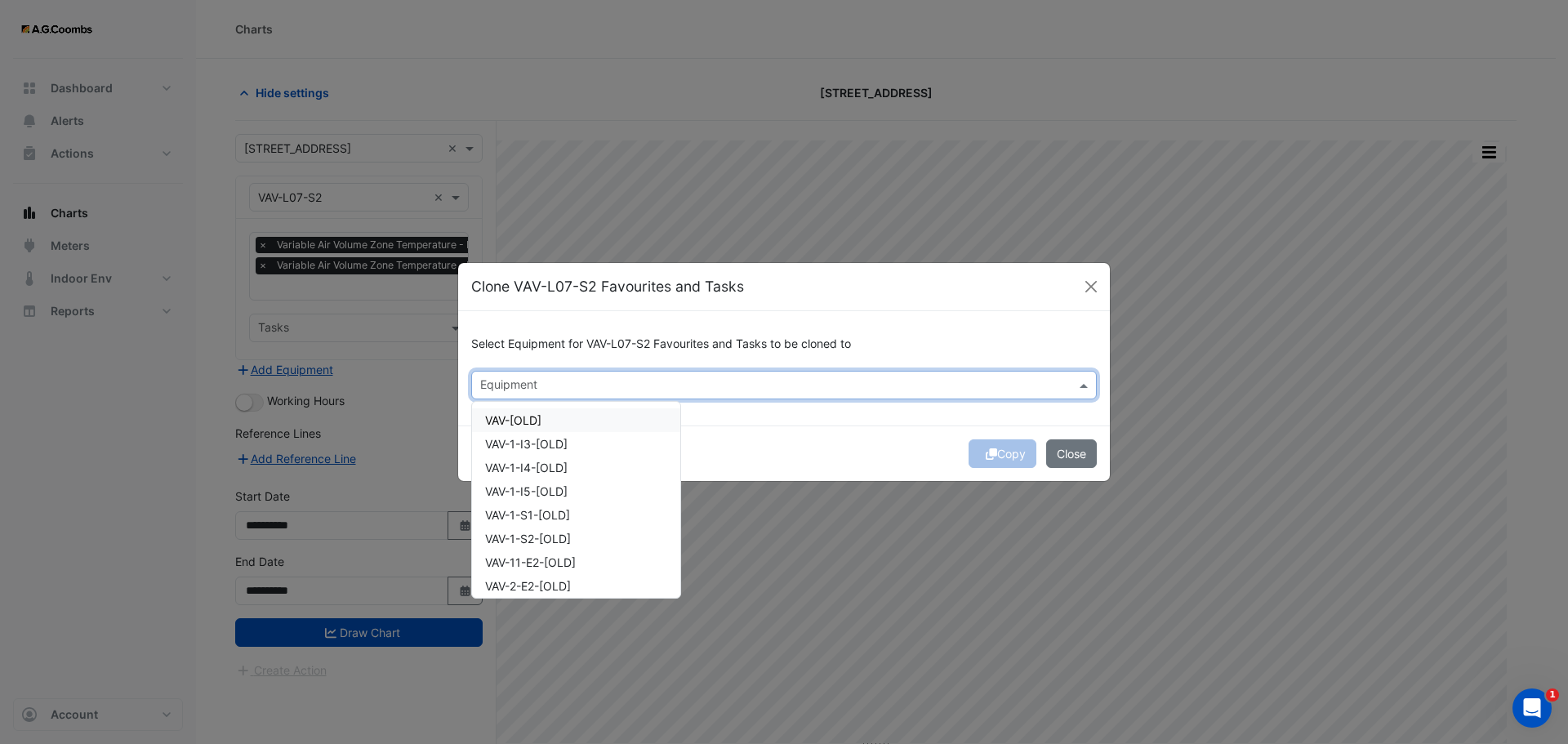
click at [670, 387] on input "text" at bounding box center [775, 386] width 589 height 17
click at [555, 487] on span "VAV-7-N2-[OLD]" at bounding box center [529, 486] width 89 height 14
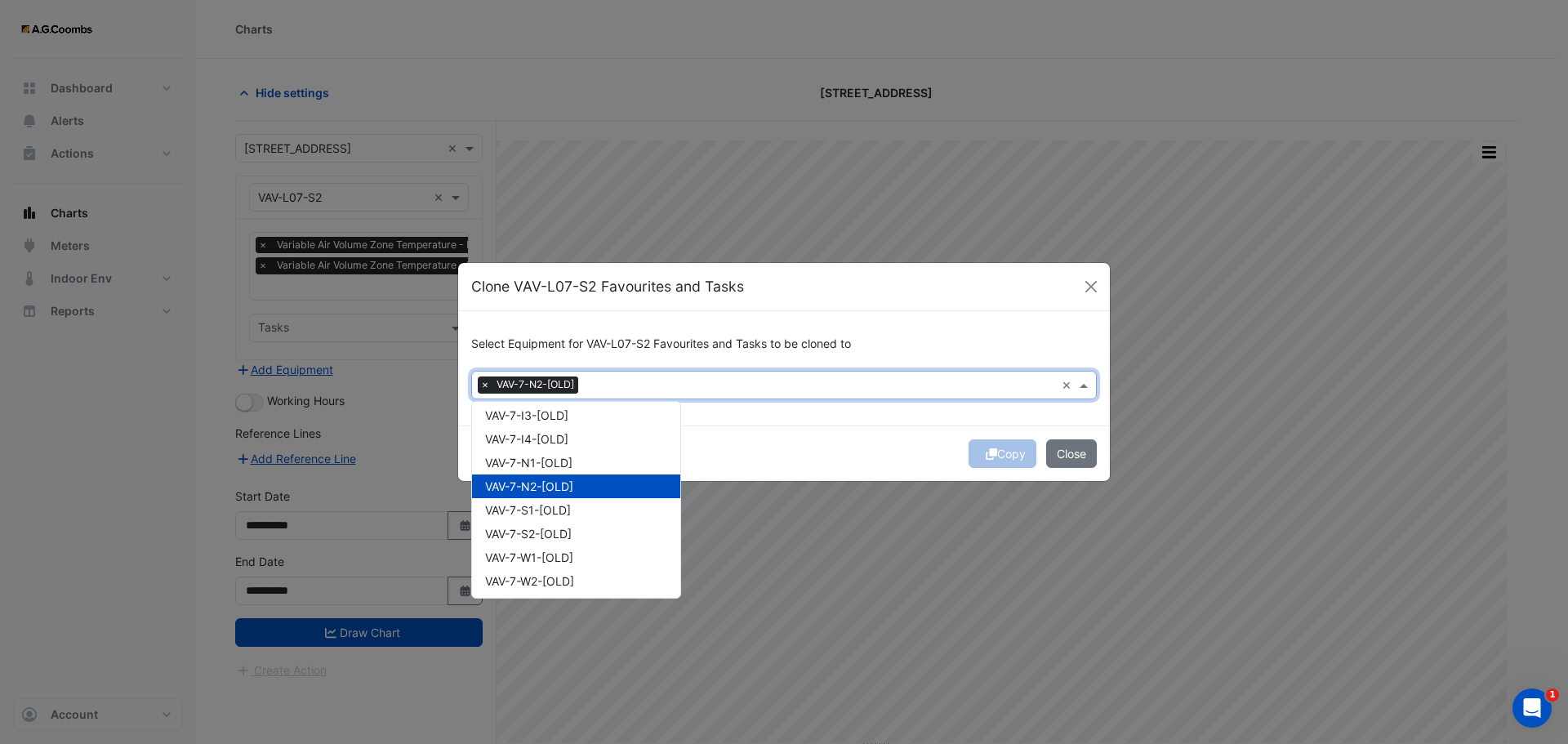
click at [561, 486] on span "VAV-7-N2-[OLD]" at bounding box center [529, 486] width 89 height 14
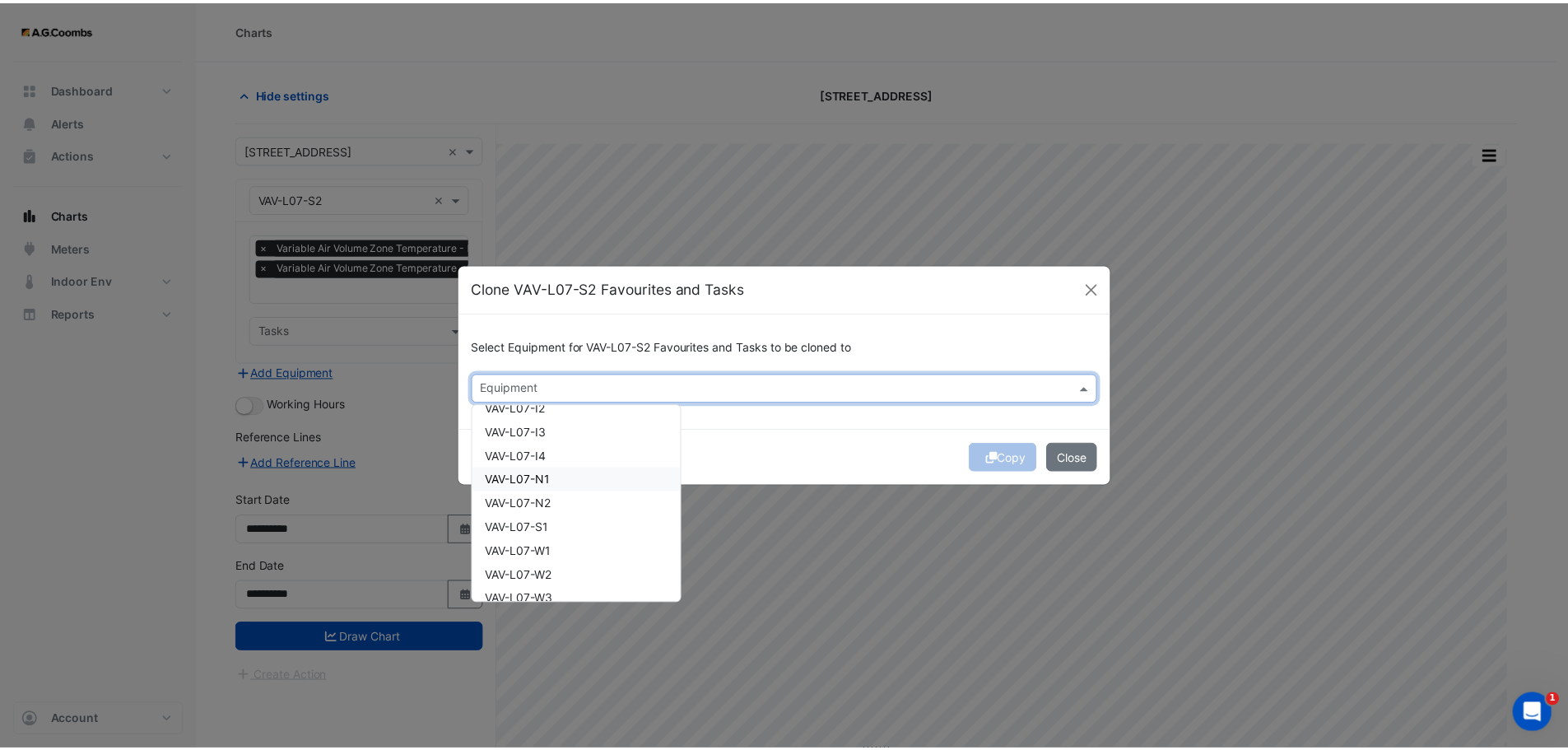
scroll to position [4198, 0]
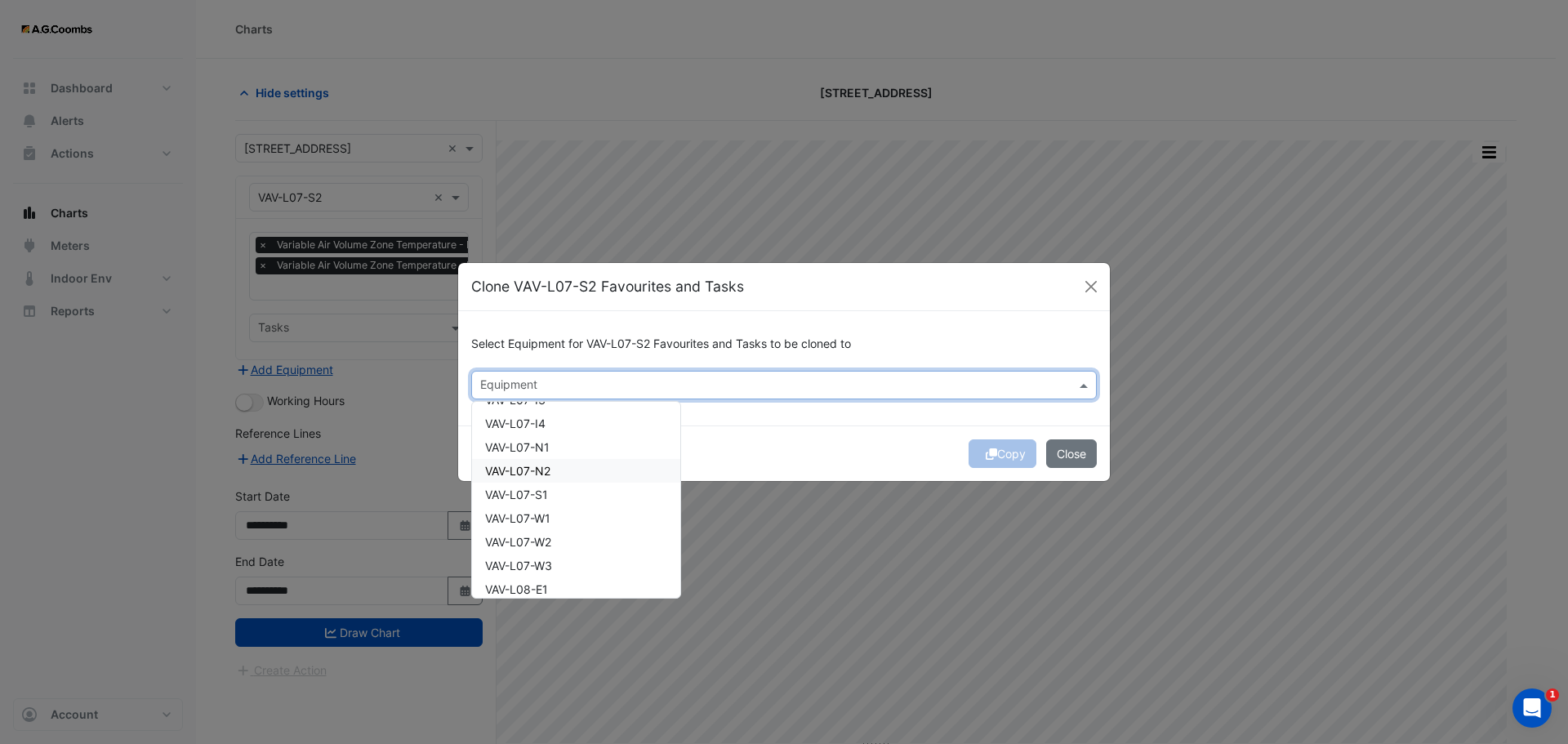
click at [540, 471] on span "VAV-L07-N2" at bounding box center [518, 470] width 66 height 14
click at [698, 466] on div "Copy Close" at bounding box center [784, 454] width 651 height 56
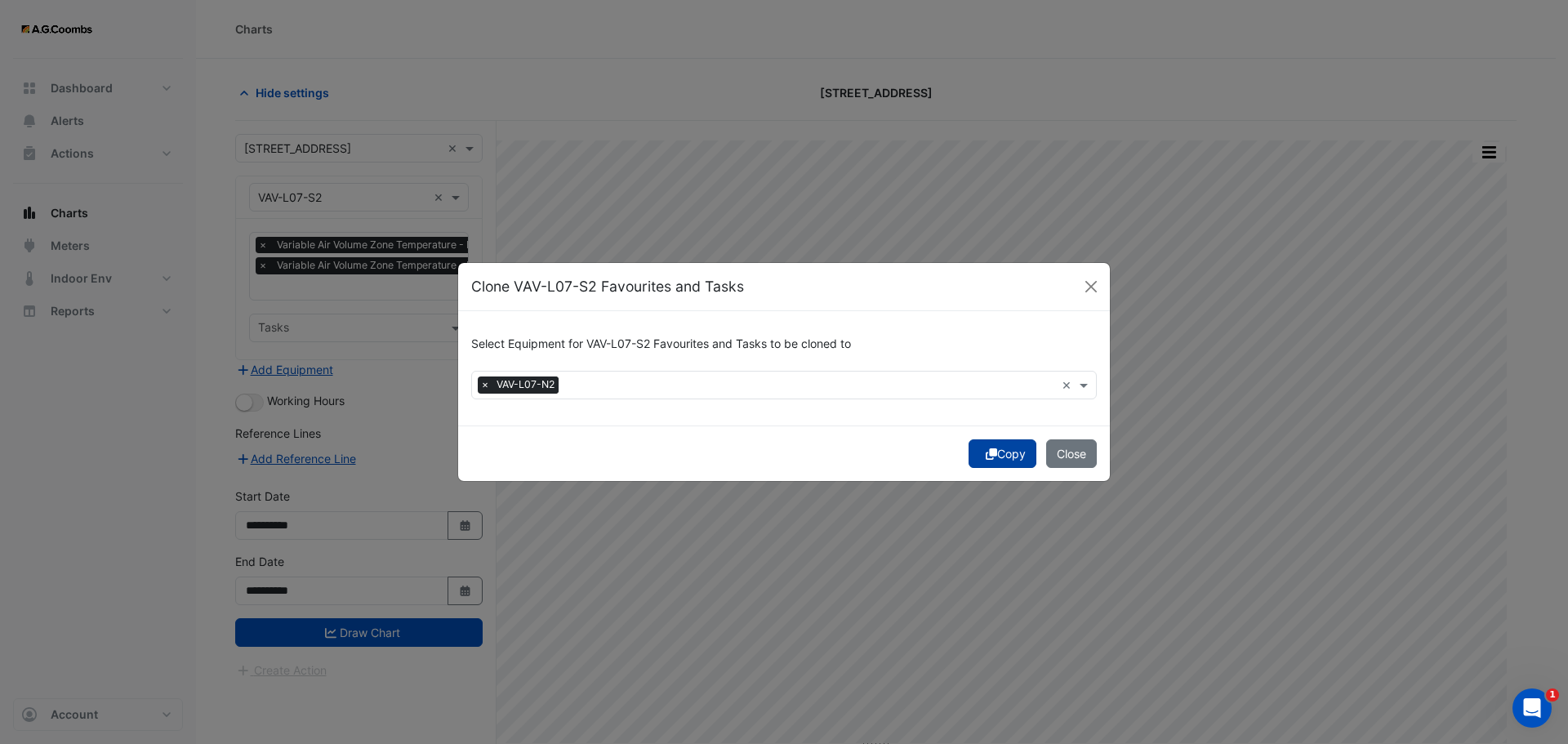
click at [979, 456] on button "Copy" at bounding box center [1003, 454] width 68 height 29
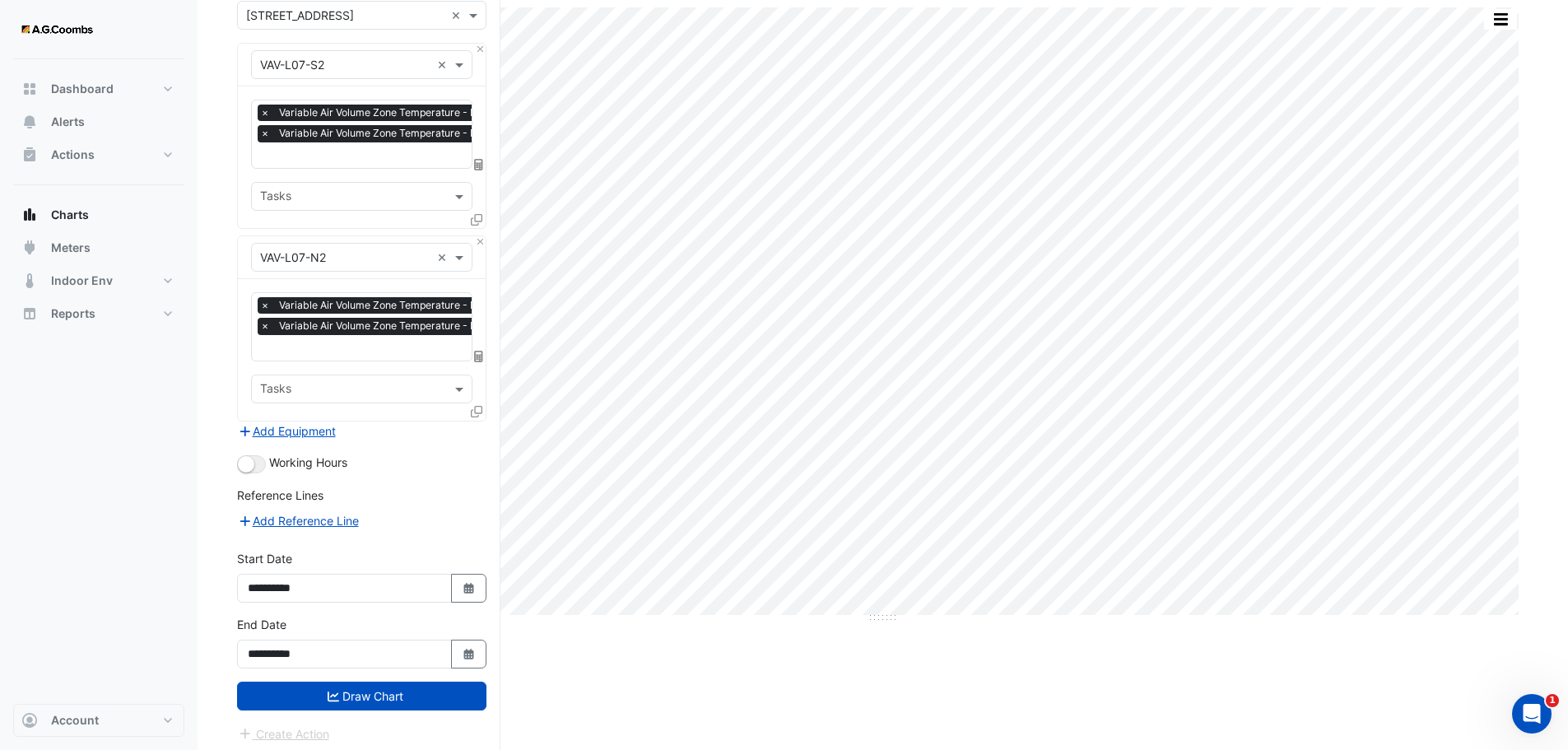
scroll to position [137, 0]
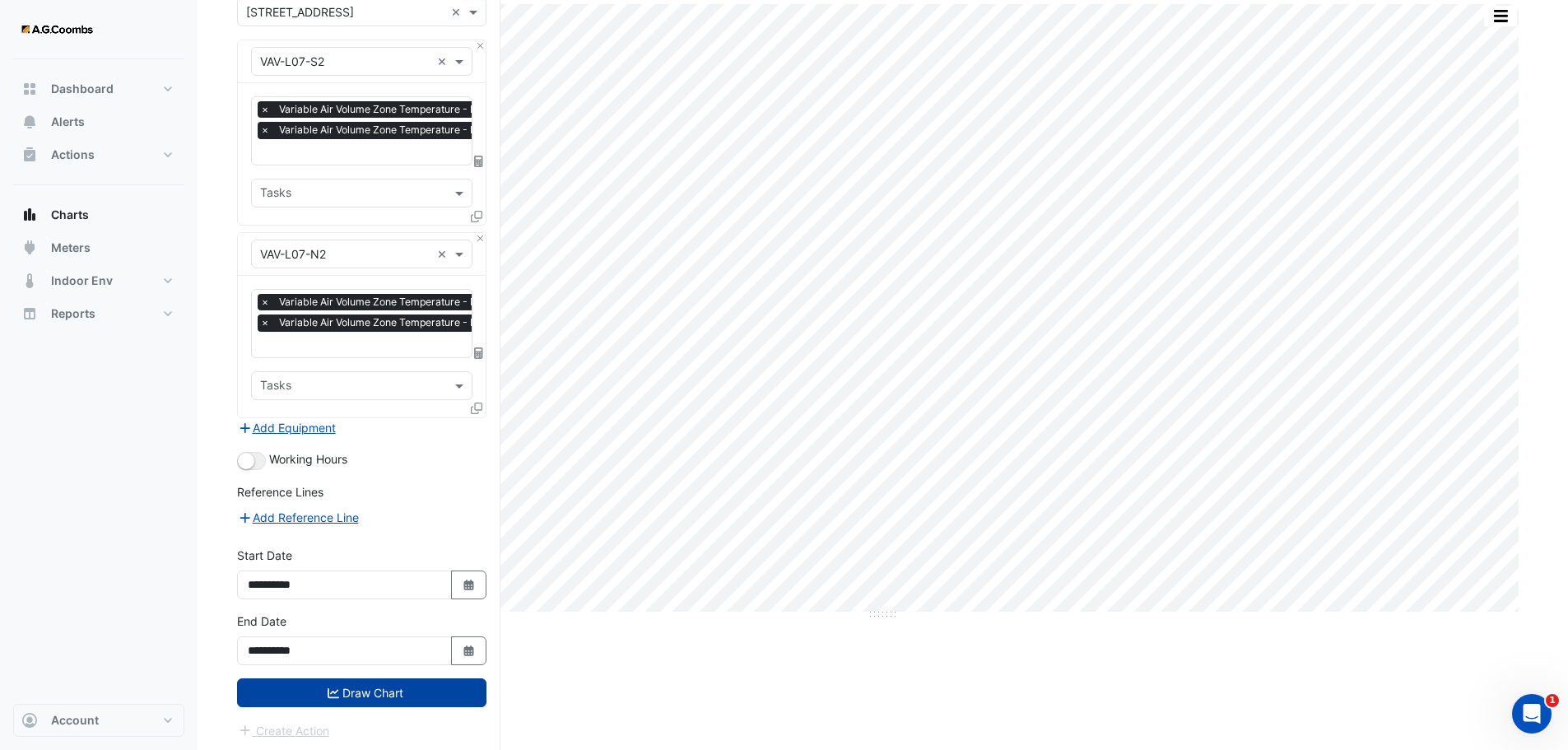
click at [342, 697] on button "Draw Chart" at bounding box center [362, 692] width 250 height 29
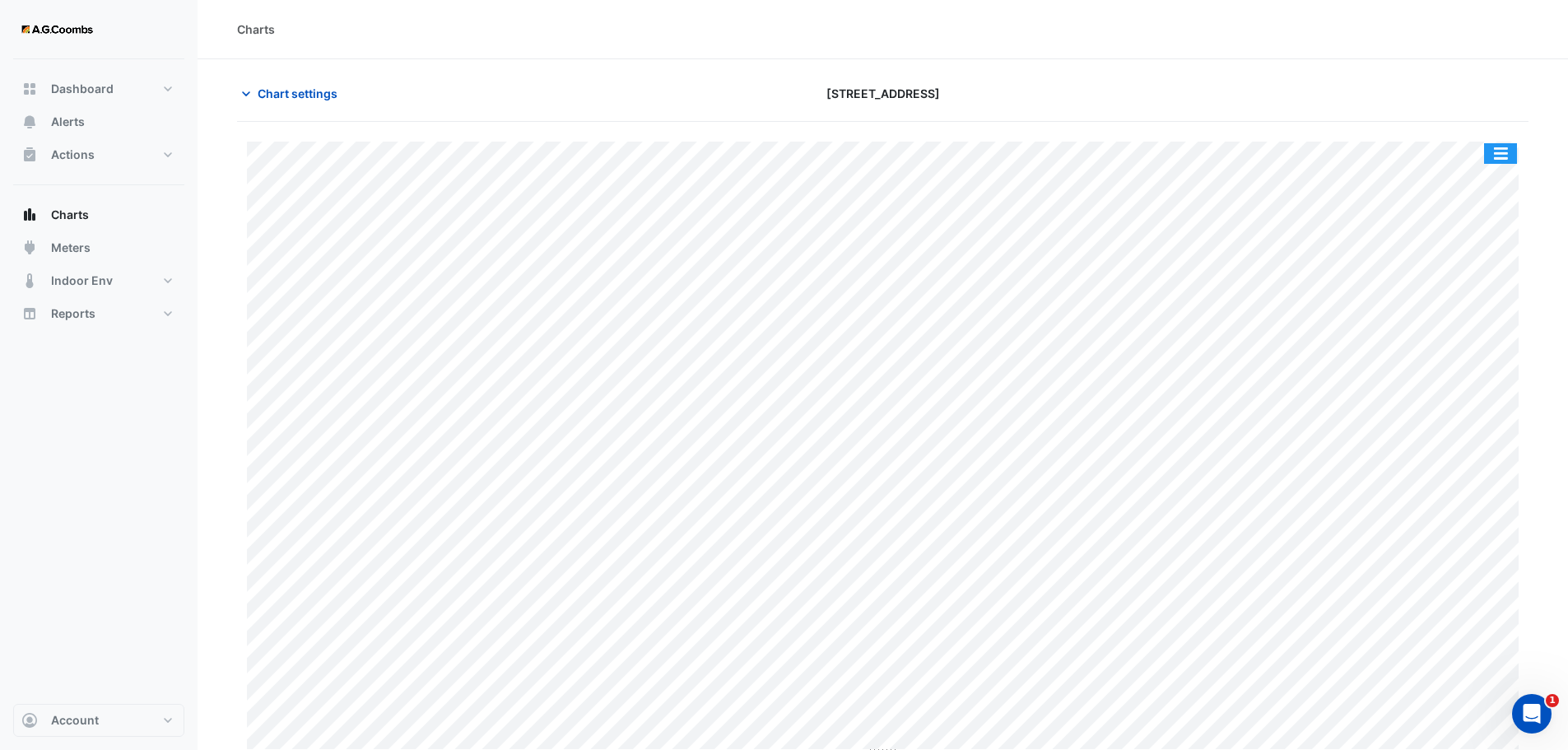
click at [1503, 158] on button "button" at bounding box center [1501, 153] width 33 height 21
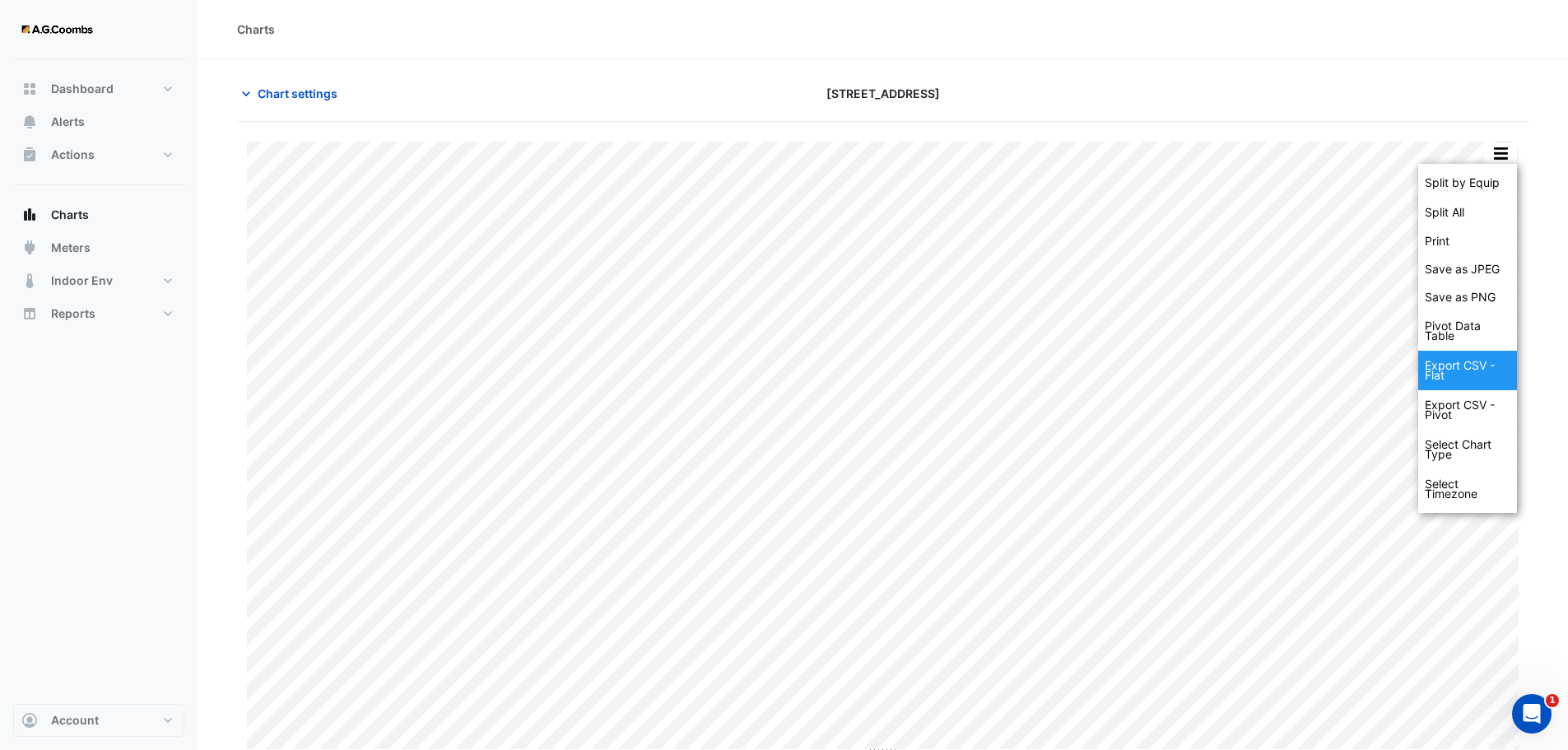
click at [1466, 370] on div "Export CSV - Flat" at bounding box center [1467, 370] width 98 height 40
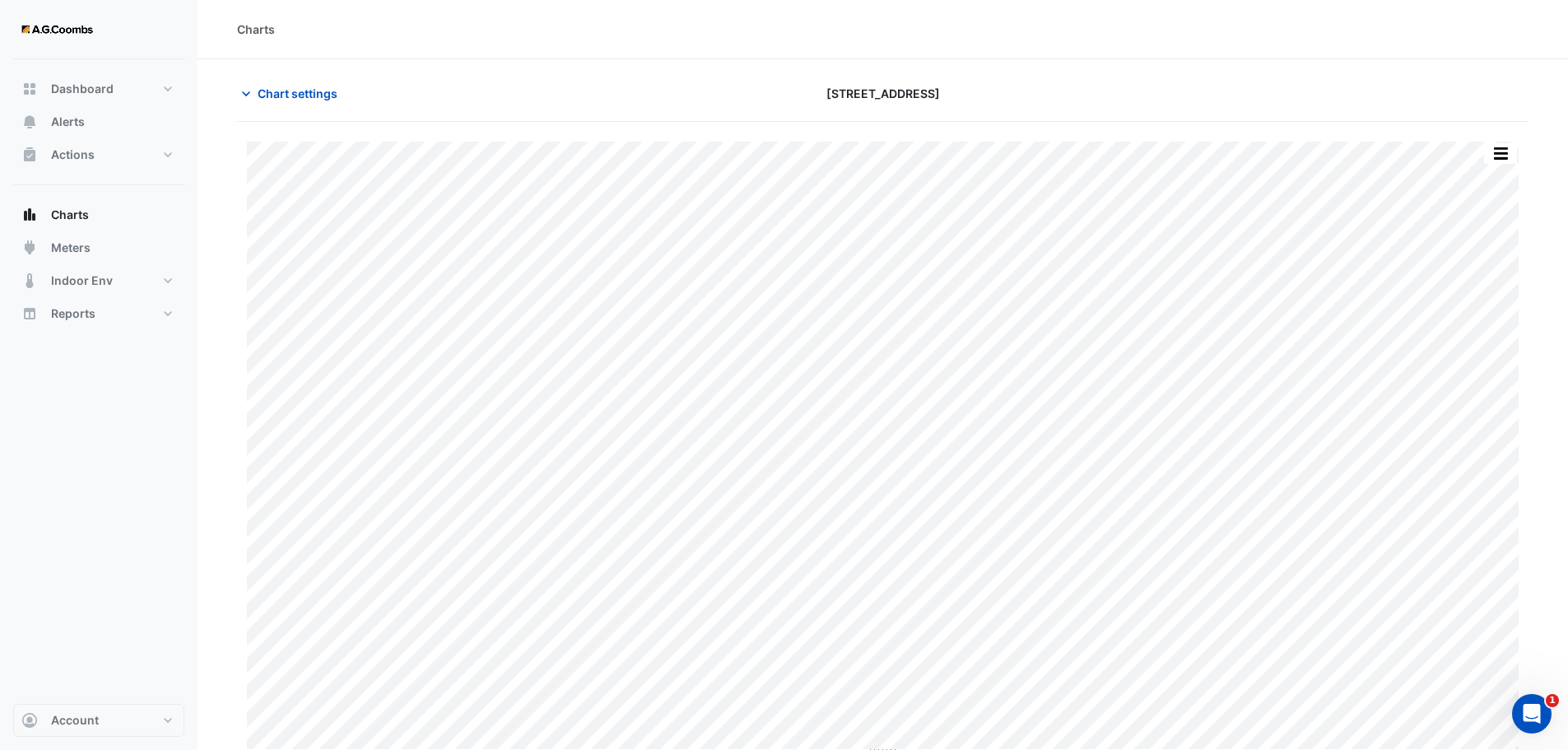
click at [613, 136] on div "Split by Equip Split All Print Save as JPEG Save as PNG Pivot Data Table Export…" at bounding box center [883, 506] width 1292 height 769
